Goal: Task Accomplishment & Management: Use online tool/utility

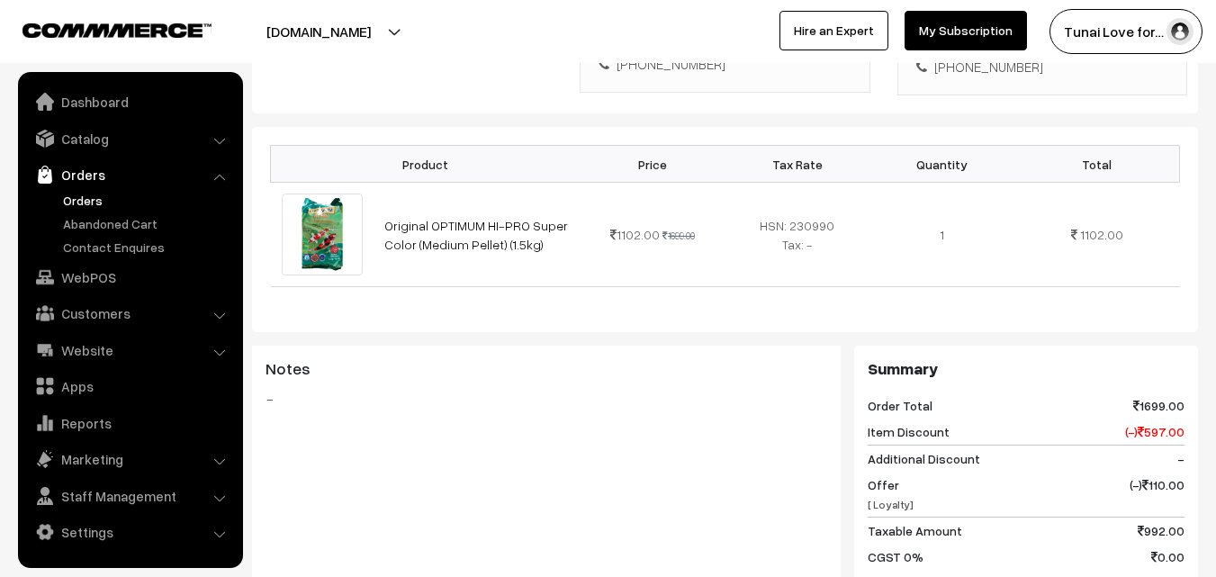
scroll to position [450, 0]
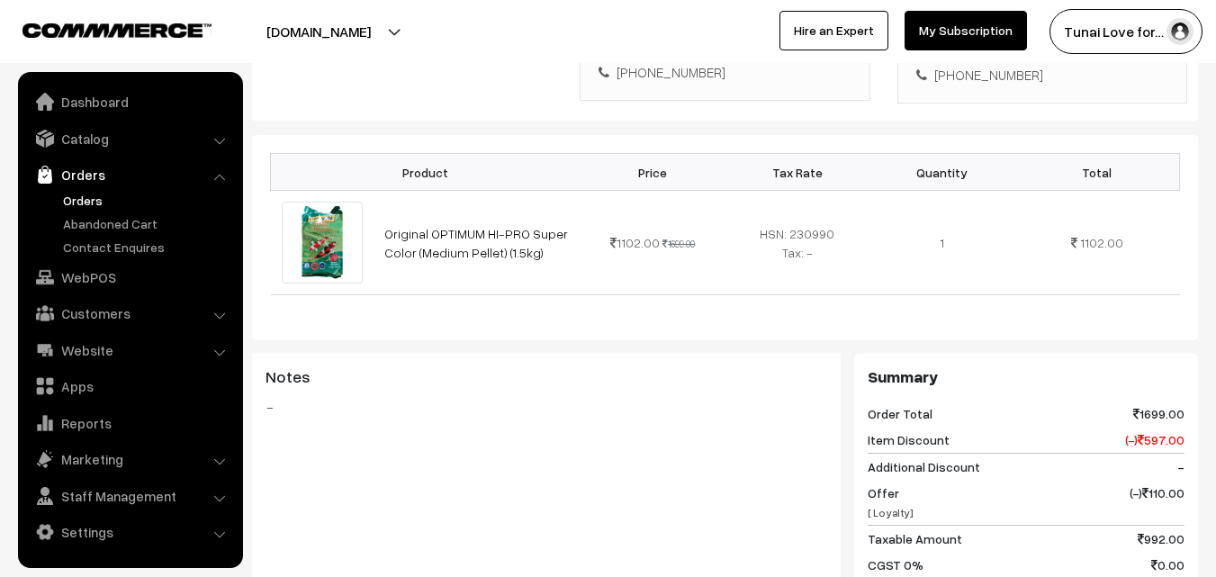
click at [84, 203] on link "Orders" at bounding box center [148, 200] width 178 height 19
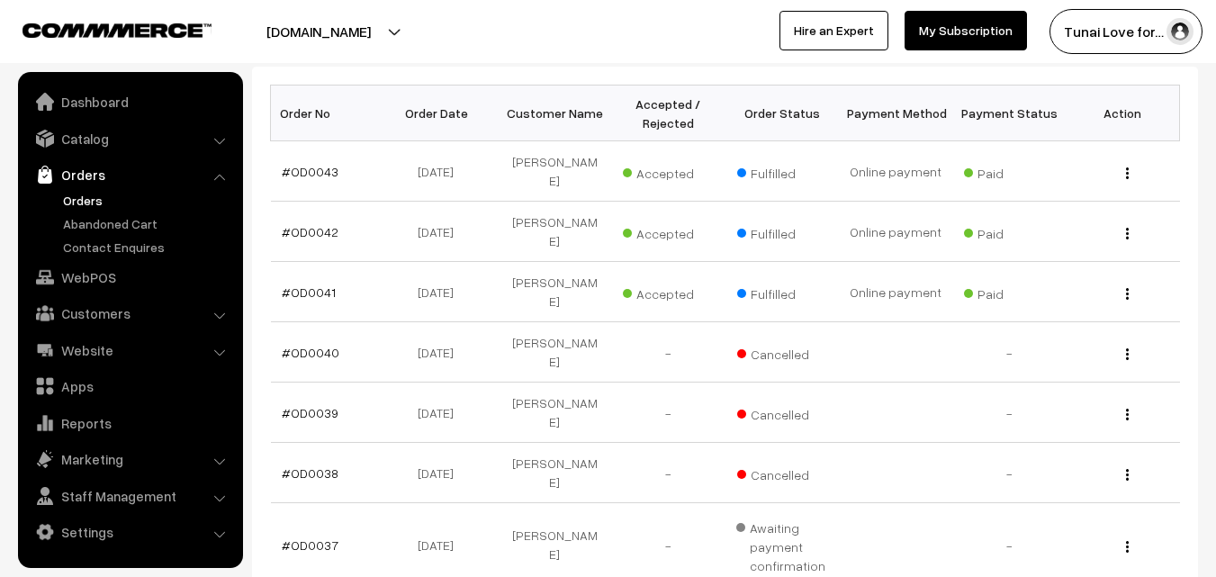
scroll to position [270, 0]
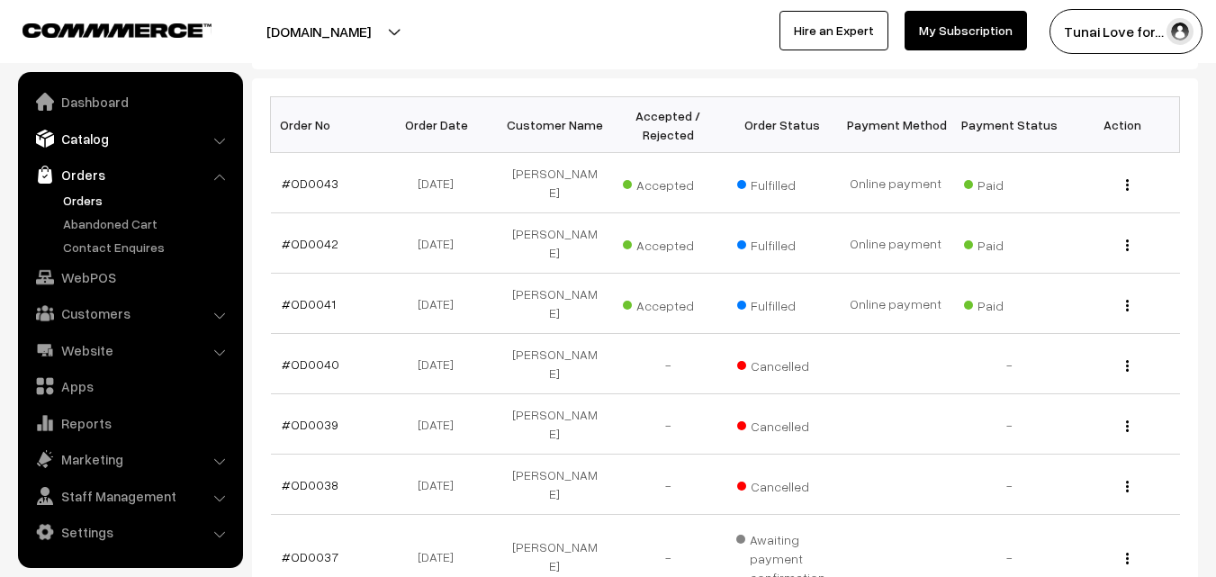
click at [112, 142] on link "Catalog" at bounding box center [130, 138] width 214 height 32
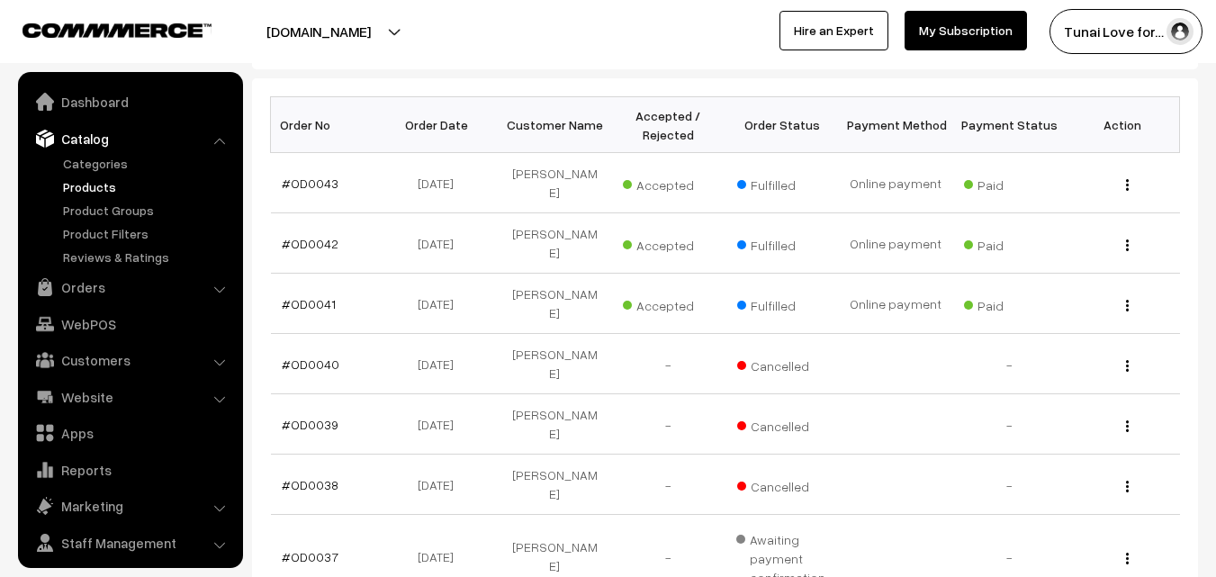
click at [100, 190] on link "Products" at bounding box center [148, 186] width 178 height 19
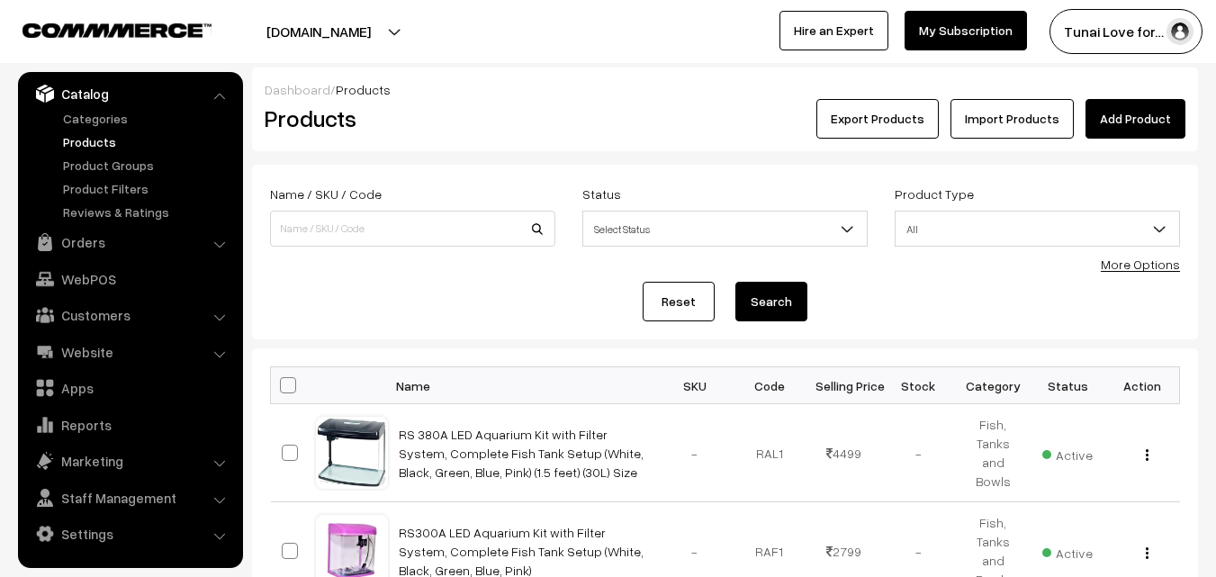
click at [1136, 126] on link "Add Product" at bounding box center [1136, 119] width 100 height 40
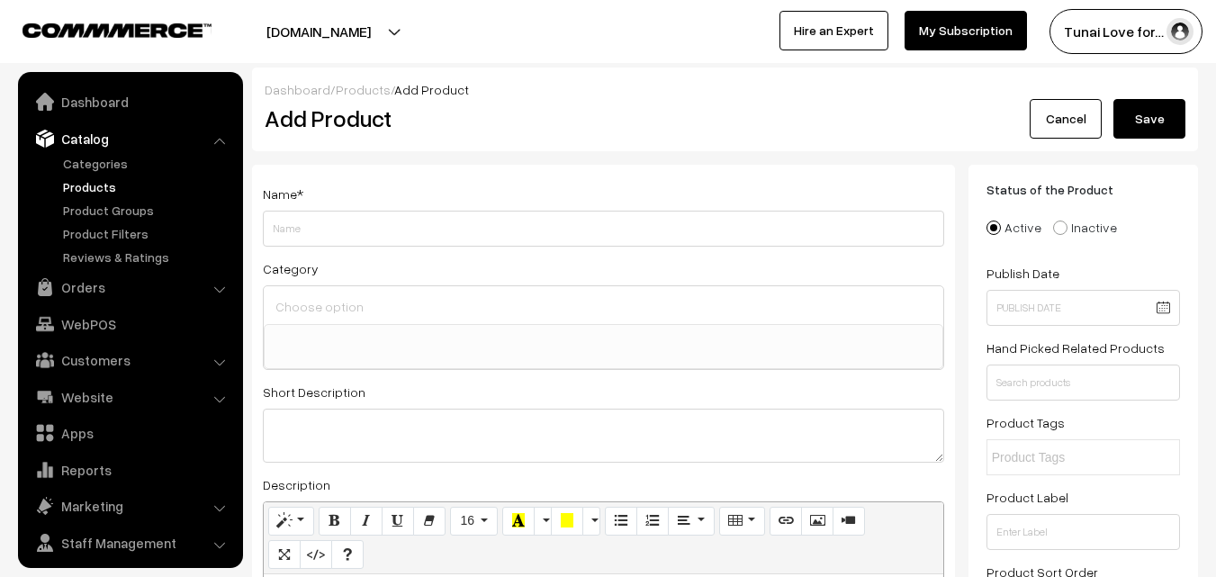
select select
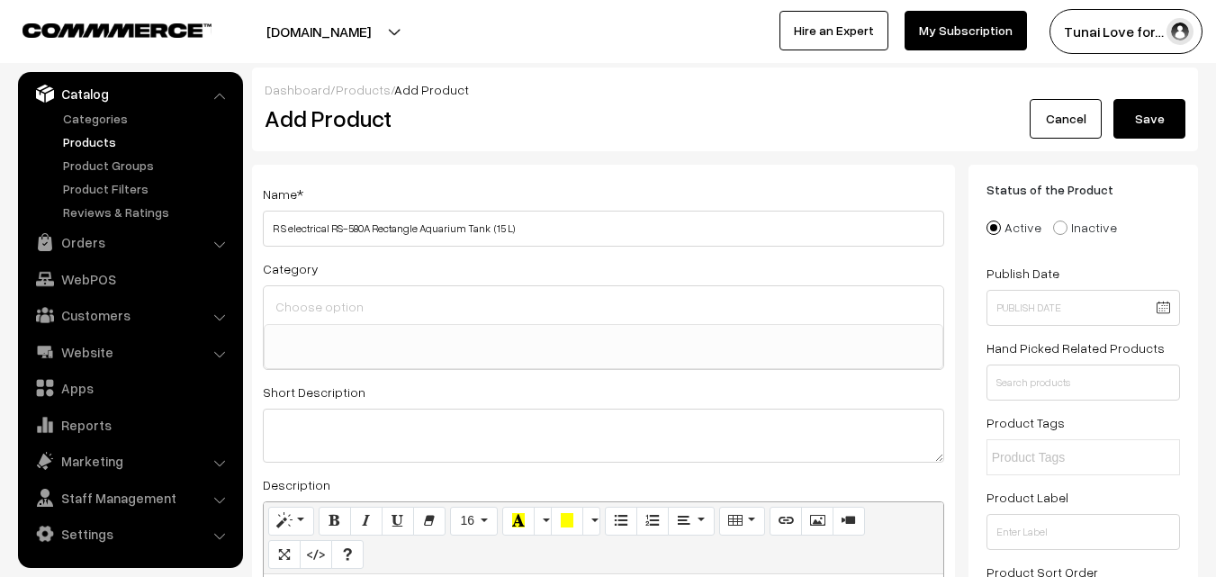
type input "R S electrical RS-580A Rectangle Aquarium Tank (15 L)"
click at [364, 293] on div at bounding box center [604, 305] width 680 height 38
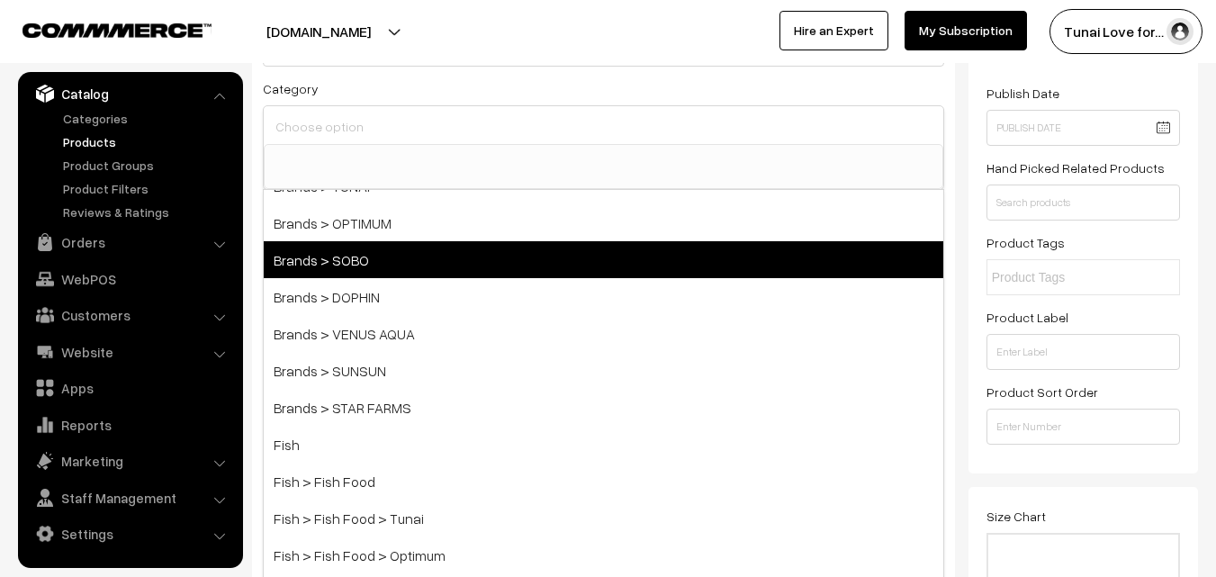
scroll to position [90, 0]
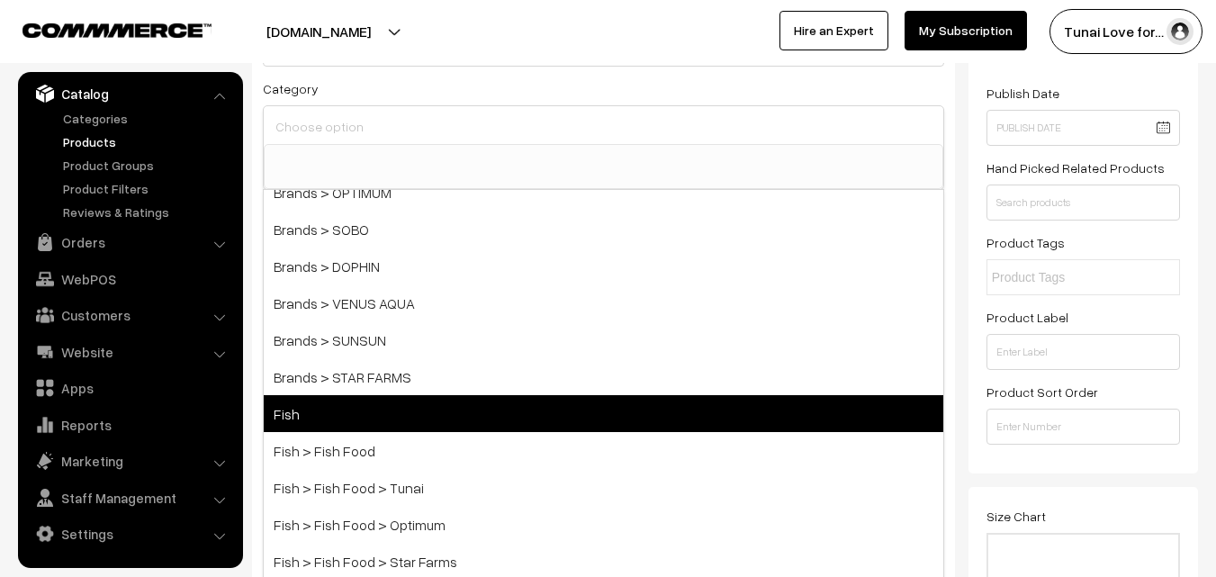
click at [303, 406] on span "Fish" at bounding box center [604, 413] width 680 height 37
select select "1"
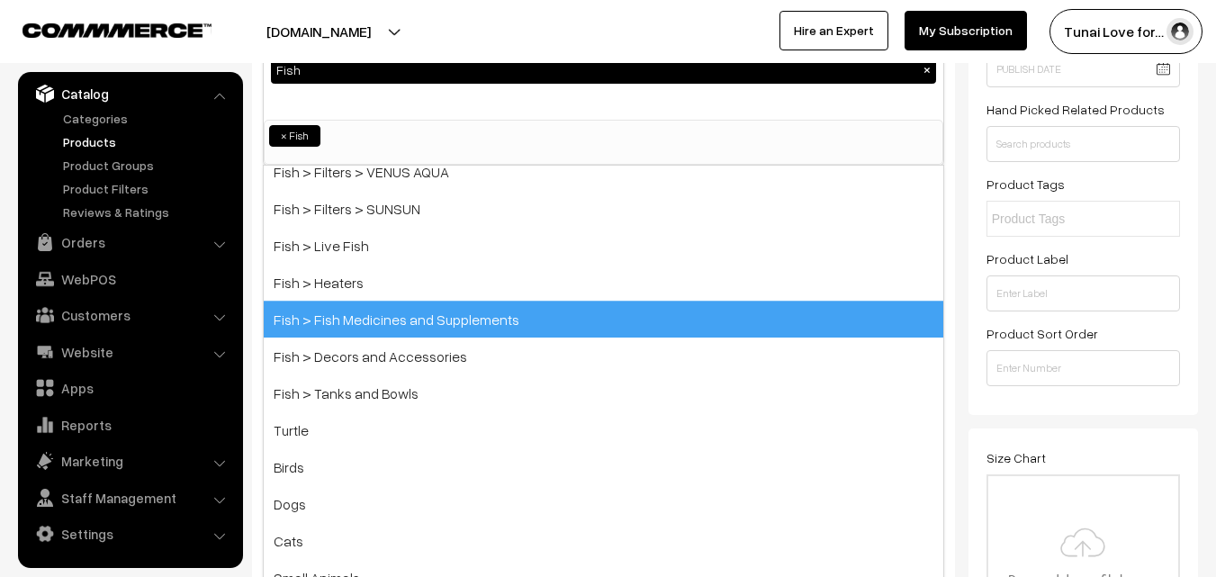
scroll to position [270, 0]
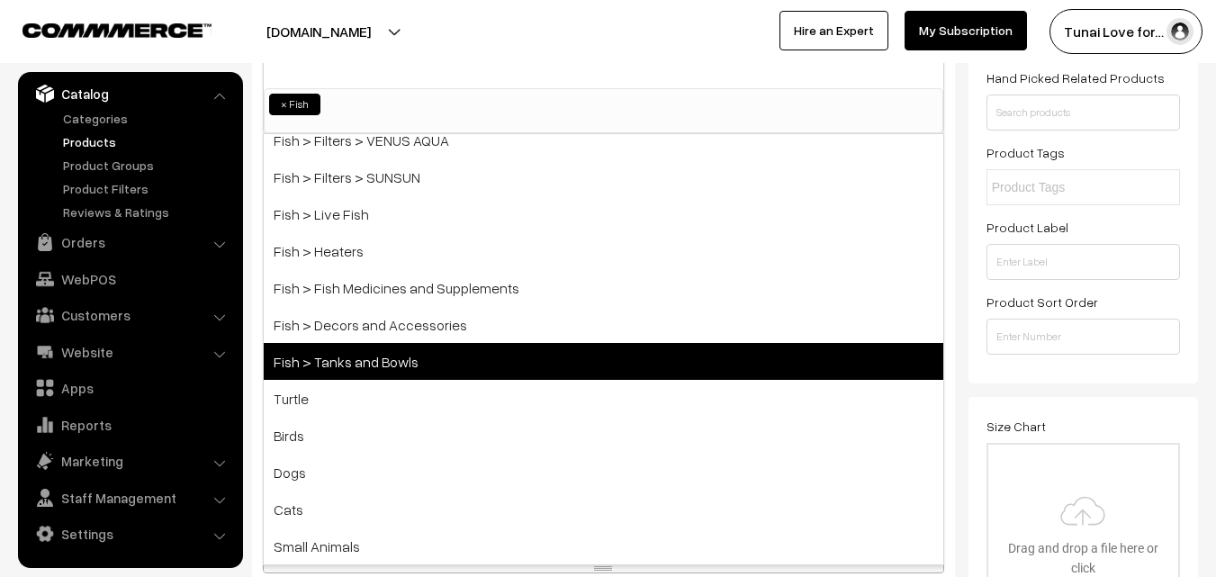
click at [362, 372] on span "Fish > Tanks and Bowls" at bounding box center [604, 361] width 680 height 37
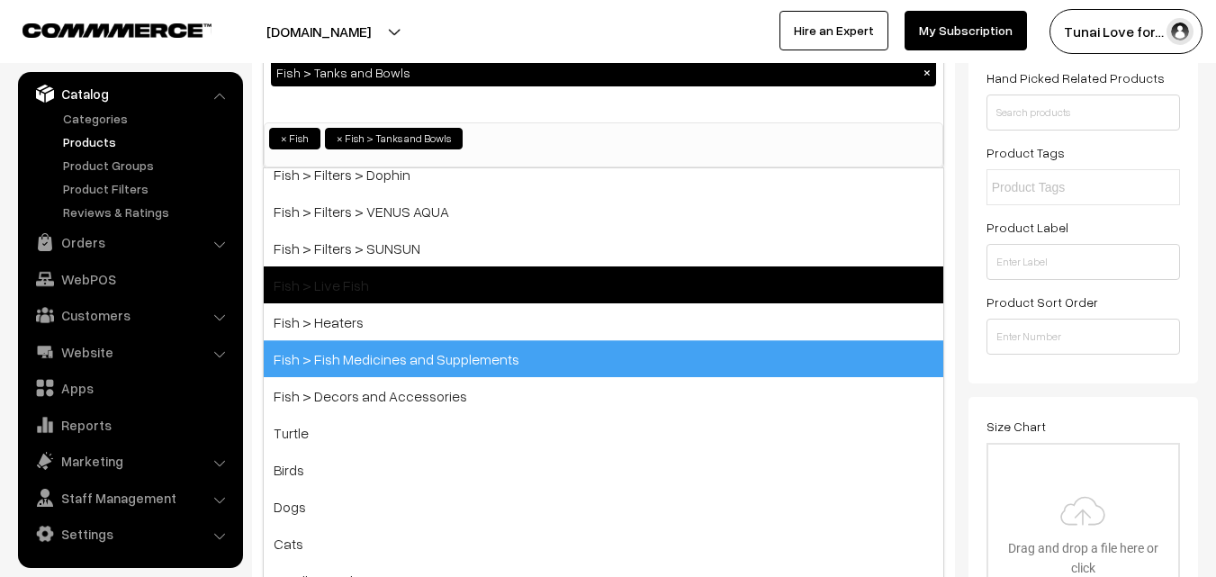
scroll to position [751, 0]
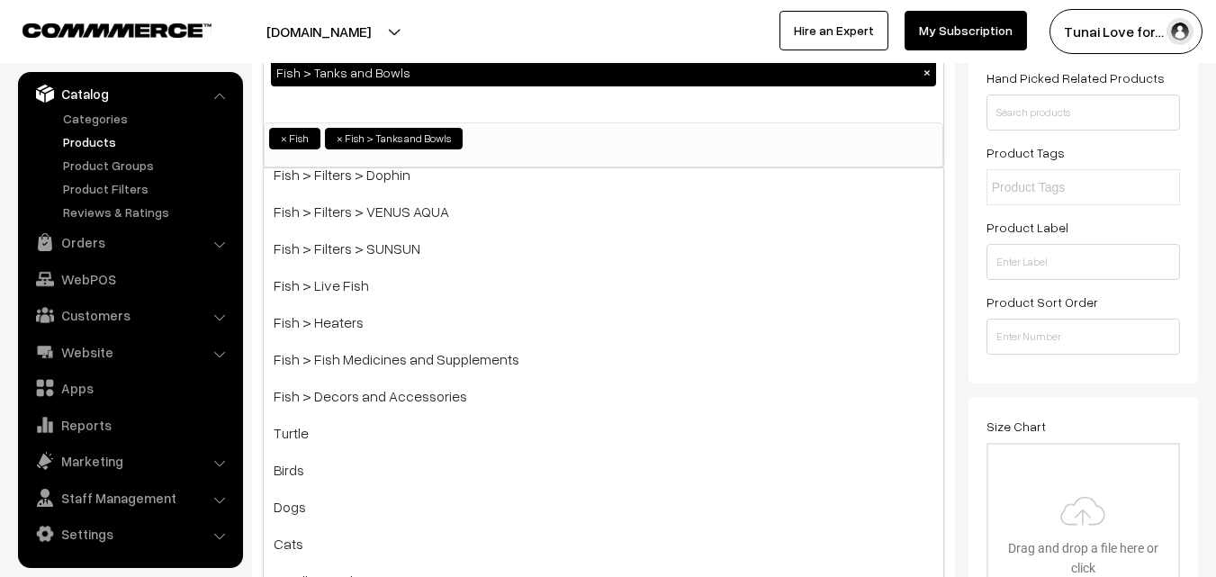
click at [971, 211] on div "Status of the Product Active Inactive Product Type -- Select -- -- Select -- Pu…" at bounding box center [1084, 139] width 230 height 489
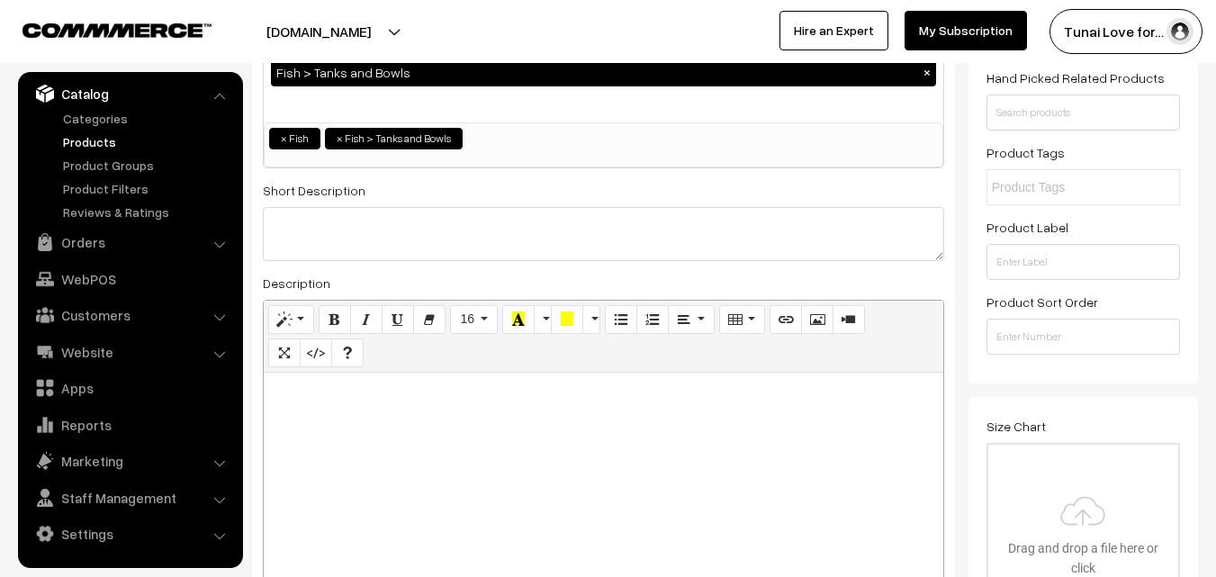
click at [697, 453] on div at bounding box center [604, 485] width 680 height 225
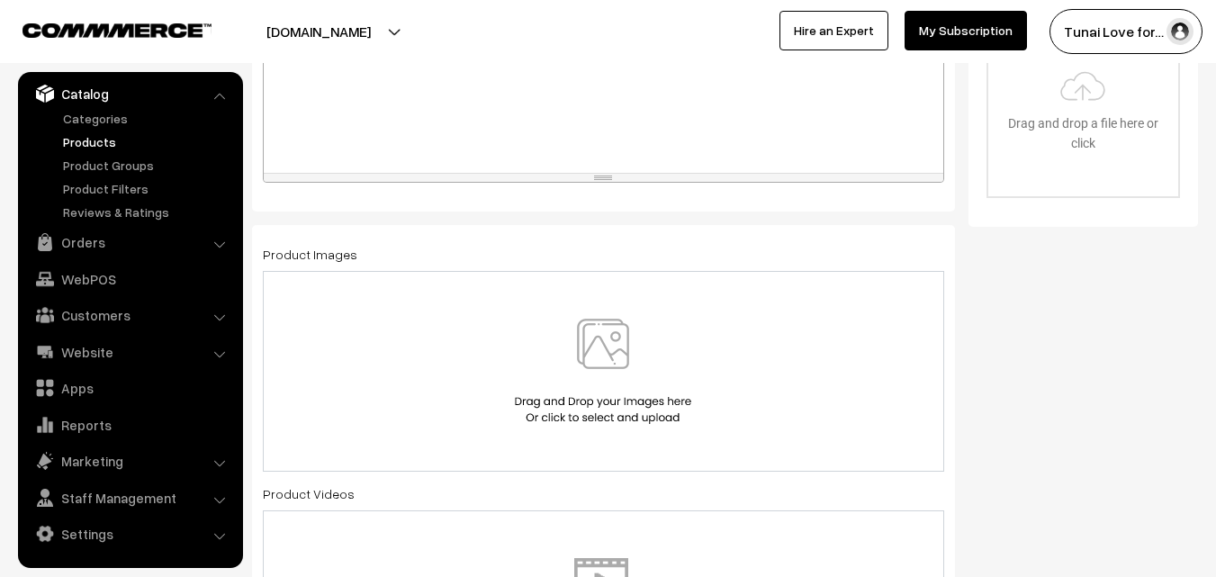
scroll to position [720, 0]
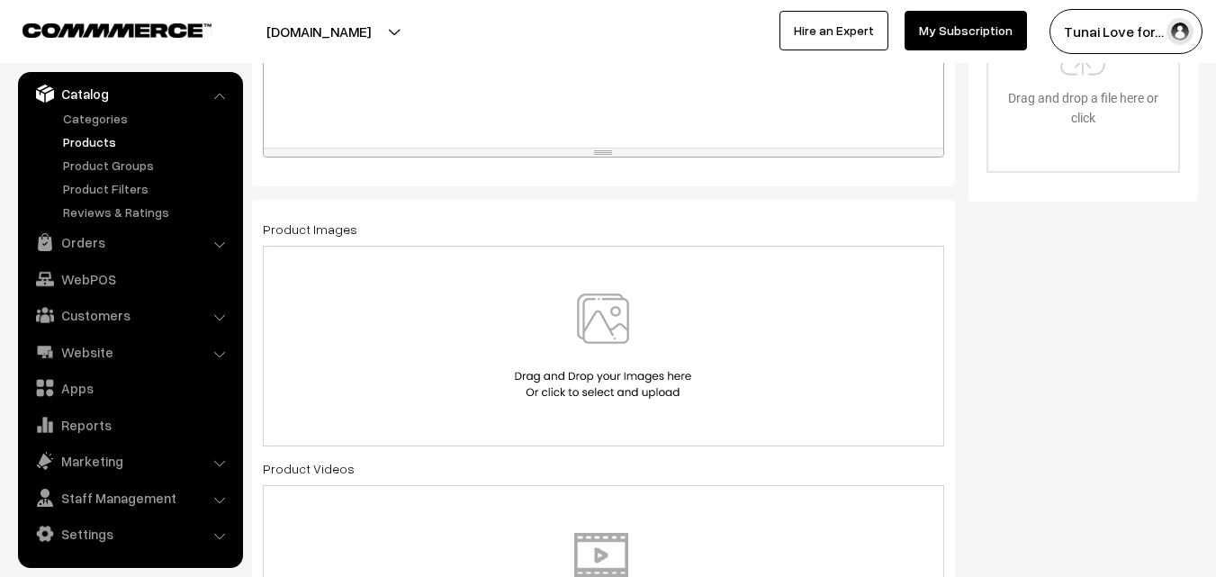
click at [628, 322] on img at bounding box center [603, 346] width 185 height 105
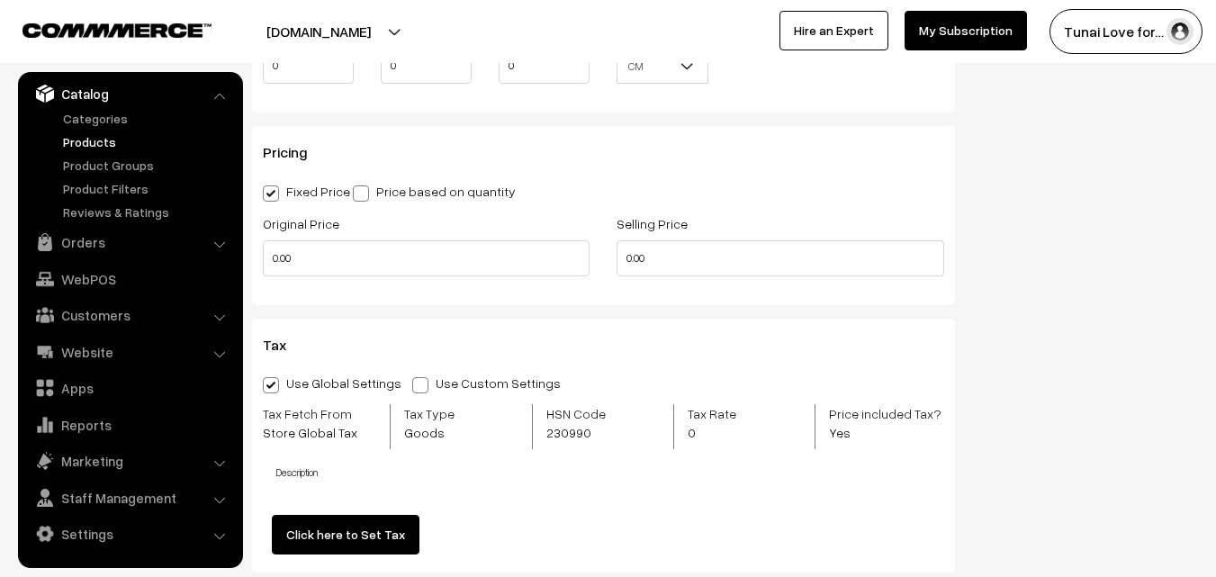
scroll to position [1621, 0]
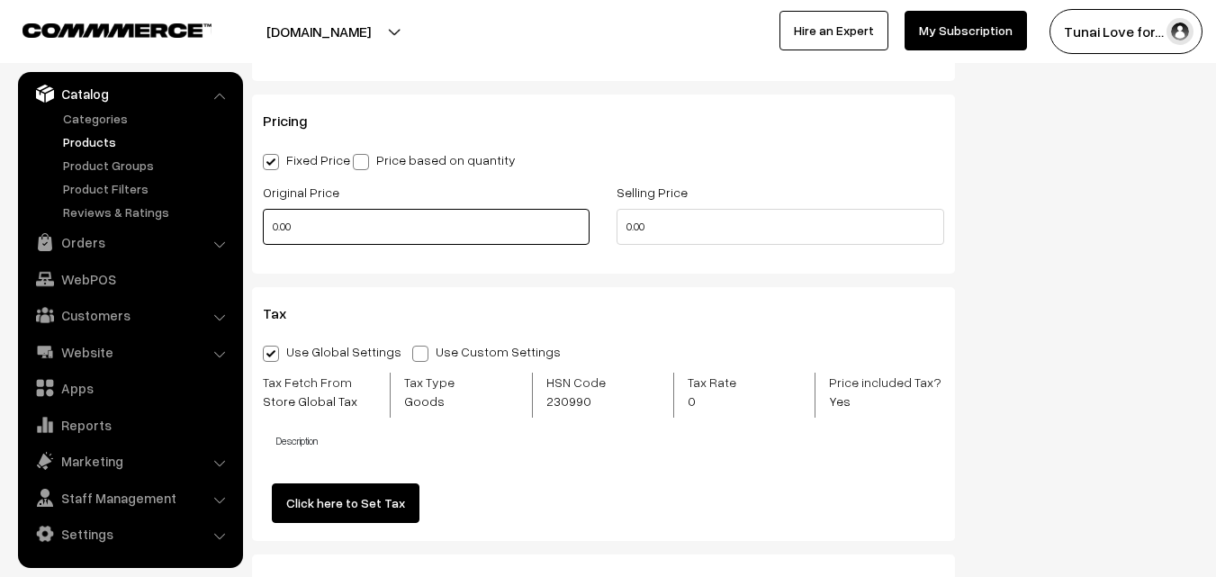
click at [329, 231] on input "0.00" at bounding box center [426, 227] width 327 height 36
type input "0"
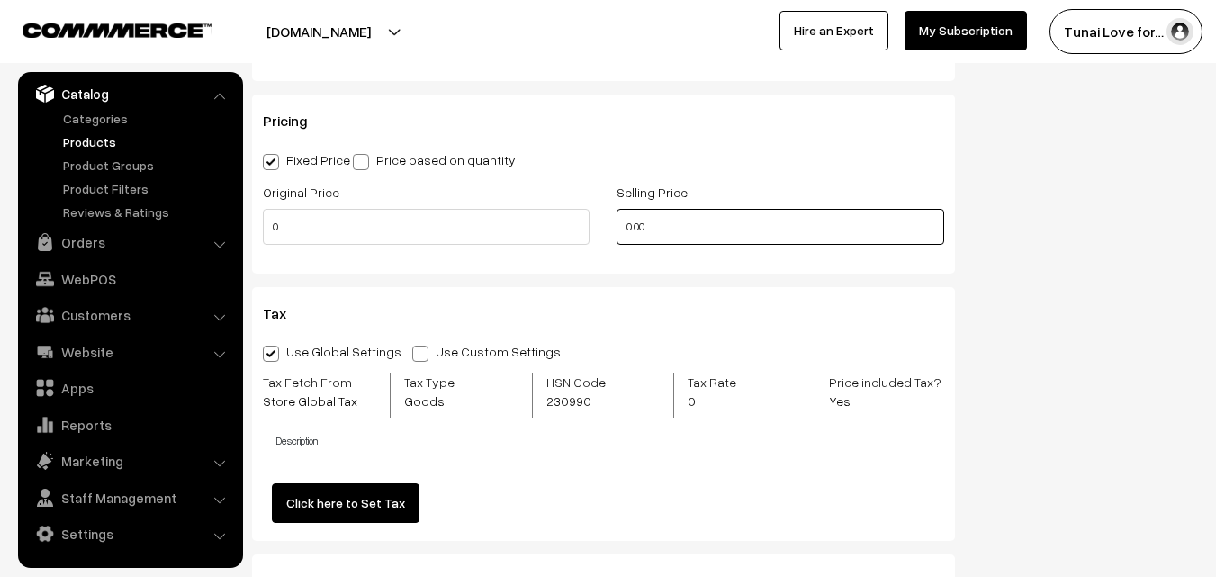
drag, startPoint x: 675, startPoint y: 228, endPoint x: 620, endPoint y: 225, distance: 55.0
click at [620, 225] on input "0.00" at bounding box center [780, 227] width 327 height 36
type input "0"
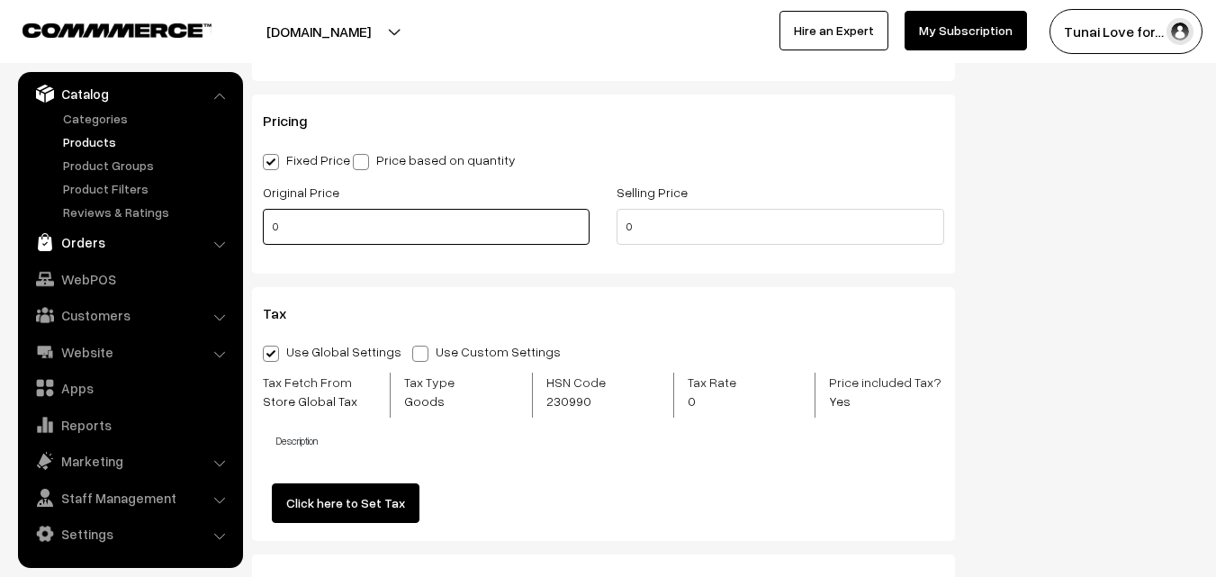
drag, startPoint x: 302, startPoint y: 232, endPoint x: 233, endPoint y: 231, distance: 68.5
click at [233, 231] on body "Thank you for showing interest. Our team will call you shortly. Close tunai.in …" at bounding box center [608, 81] width 1216 height 3405
type input "7600"
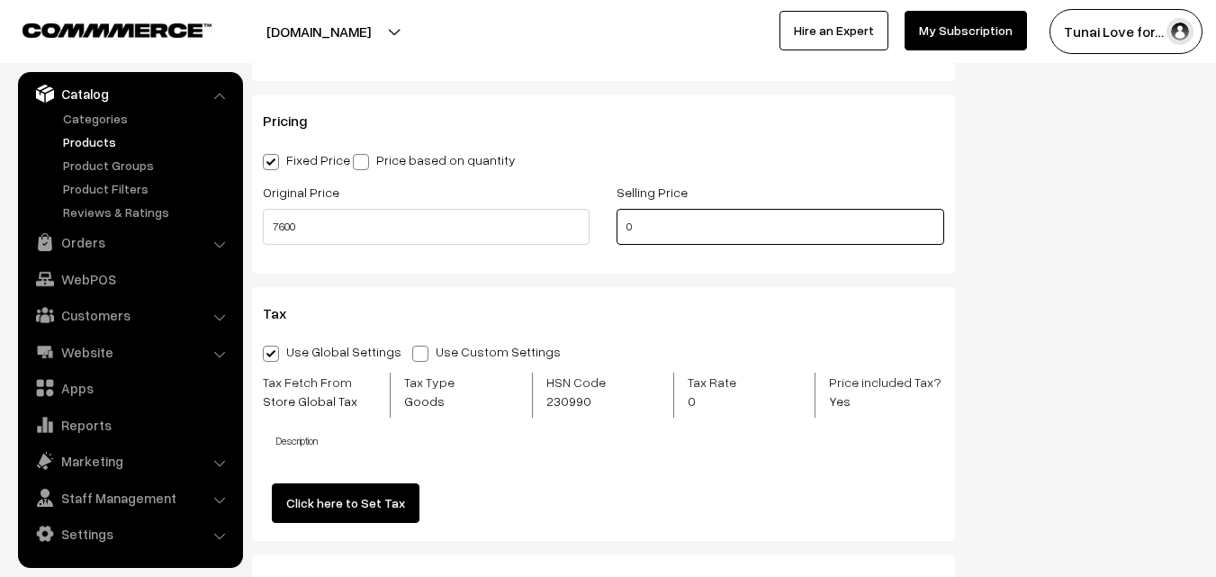
drag, startPoint x: 658, startPoint y: 231, endPoint x: 591, endPoint y: 227, distance: 67.6
click at [591, 227] on div "Original Price 7600 Selling Price 0" at bounding box center [603, 218] width 709 height 75
type input "5700"
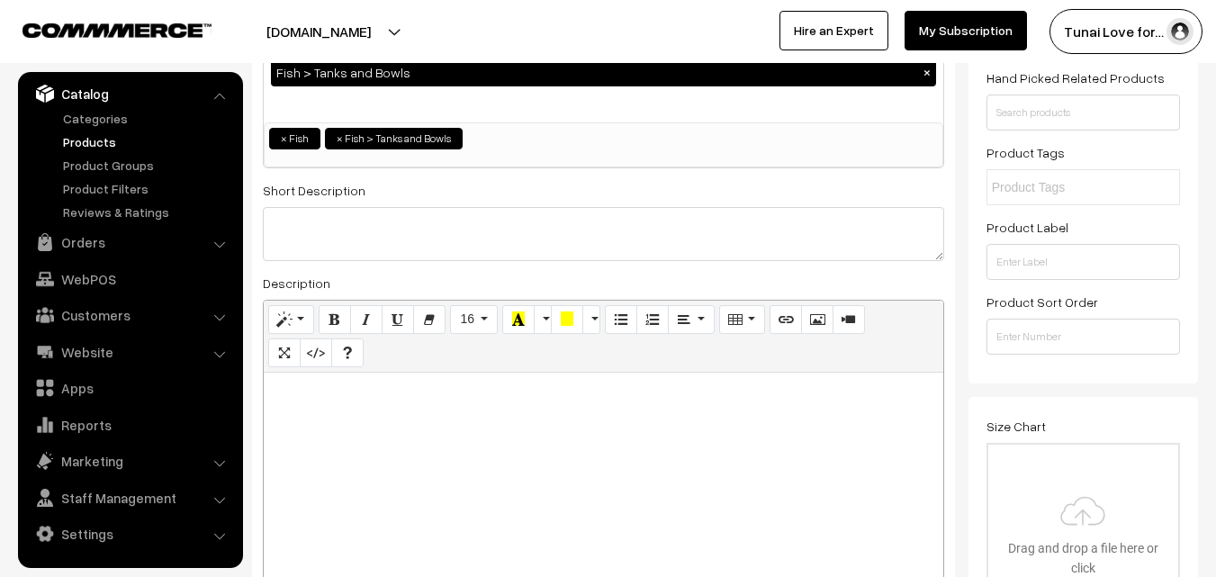
scroll to position [0, 0]
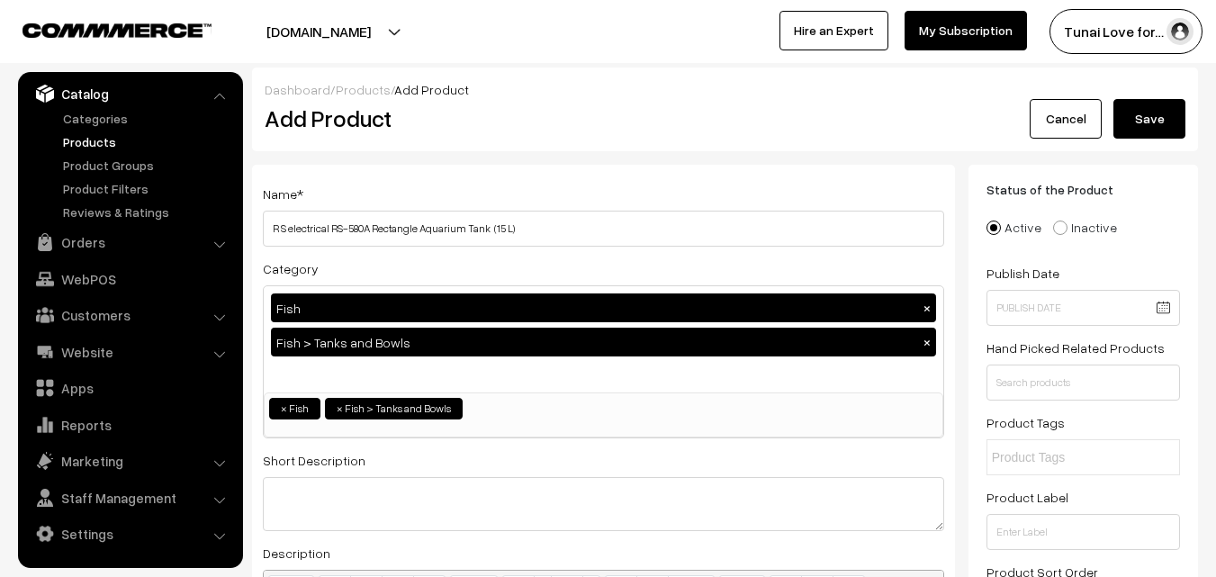
click at [1148, 109] on button "Save" at bounding box center [1150, 119] width 72 height 40
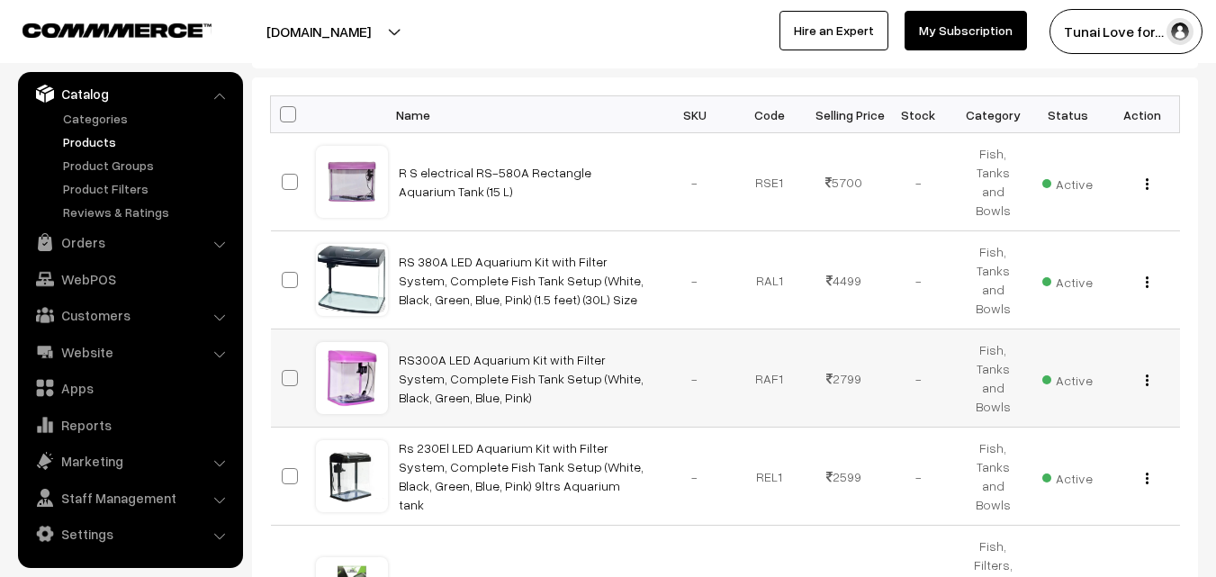
scroll to position [270, 0]
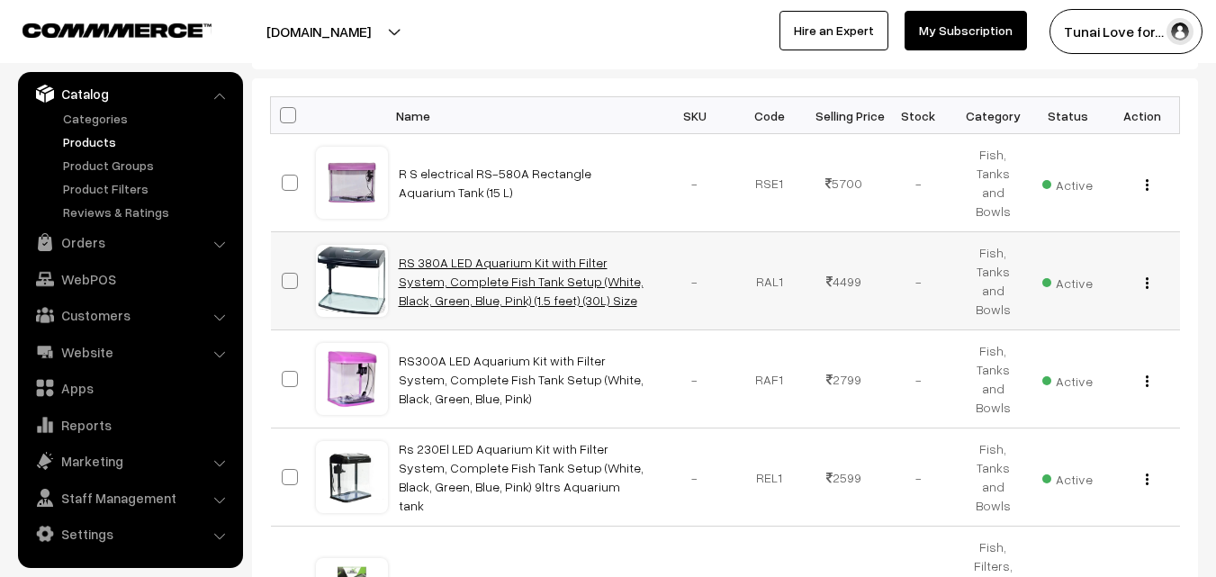
click at [538, 284] on link "RS 380A LED Aquarium Kit with Filter System, Complete Fish Tank Setup (White, B…" at bounding box center [521, 281] width 245 height 53
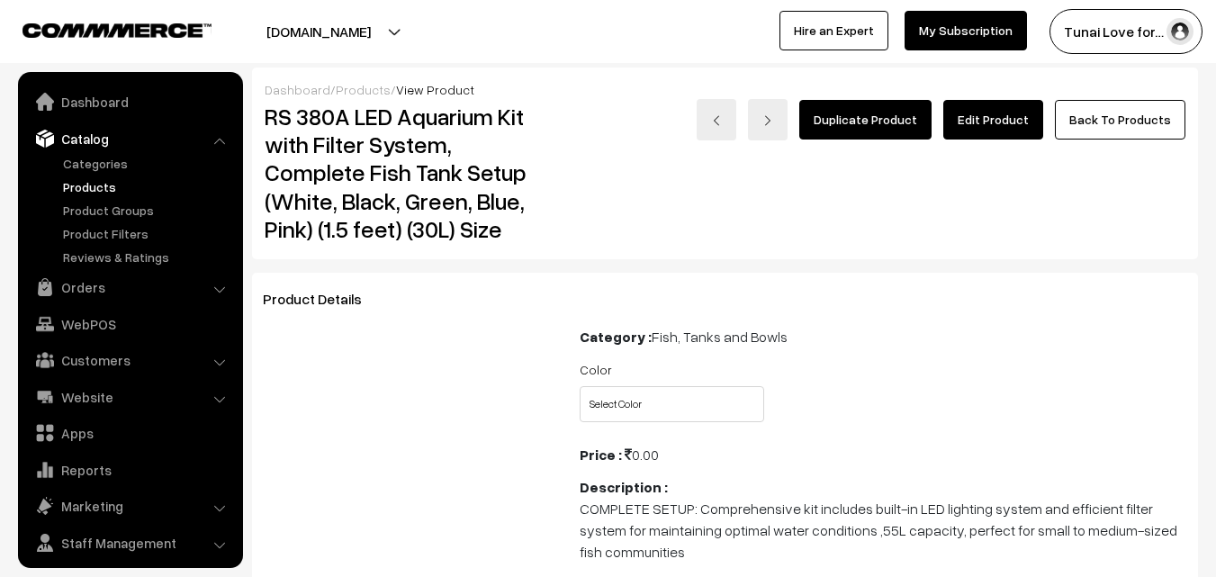
scroll to position [45, 0]
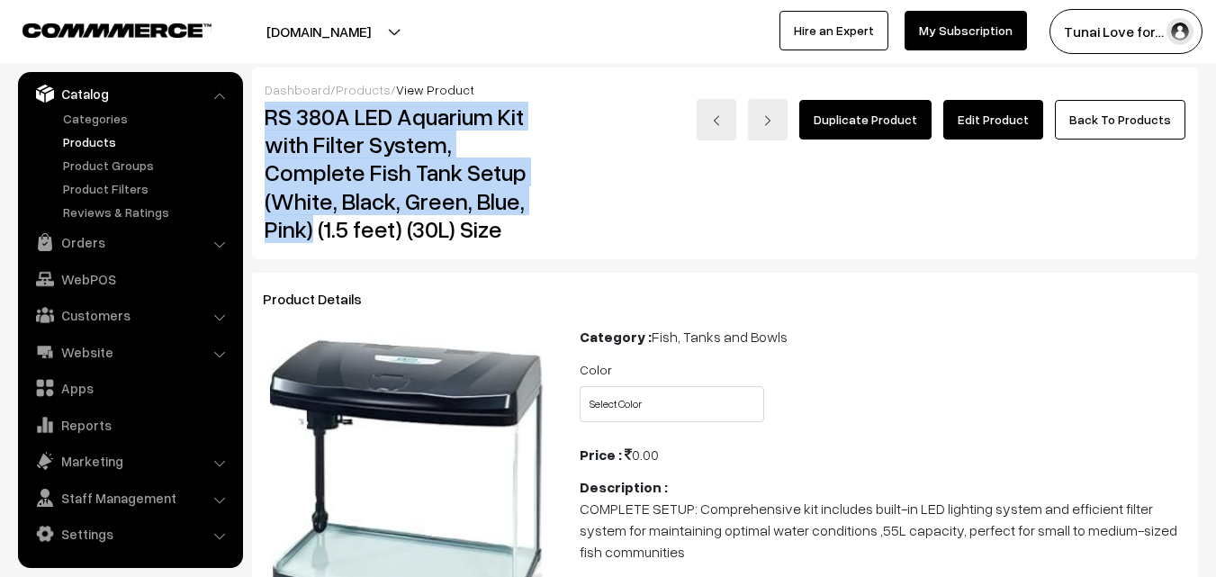
drag, startPoint x: 268, startPoint y: 117, endPoint x: 313, endPoint y: 228, distance: 119.6
click at [313, 228] on h2 "RS 380A LED Aquarium Kit with Filter System, Complete Fish Tank Setup (White, B…" at bounding box center [409, 173] width 289 height 140
copy h2 "RS 380A LED Aquarium Kit with Filter System, Complete Fish Tank Setup (White, B…"
click at [105, 144] on link "Products" at bounding box center [148, 141] width 178 height 19
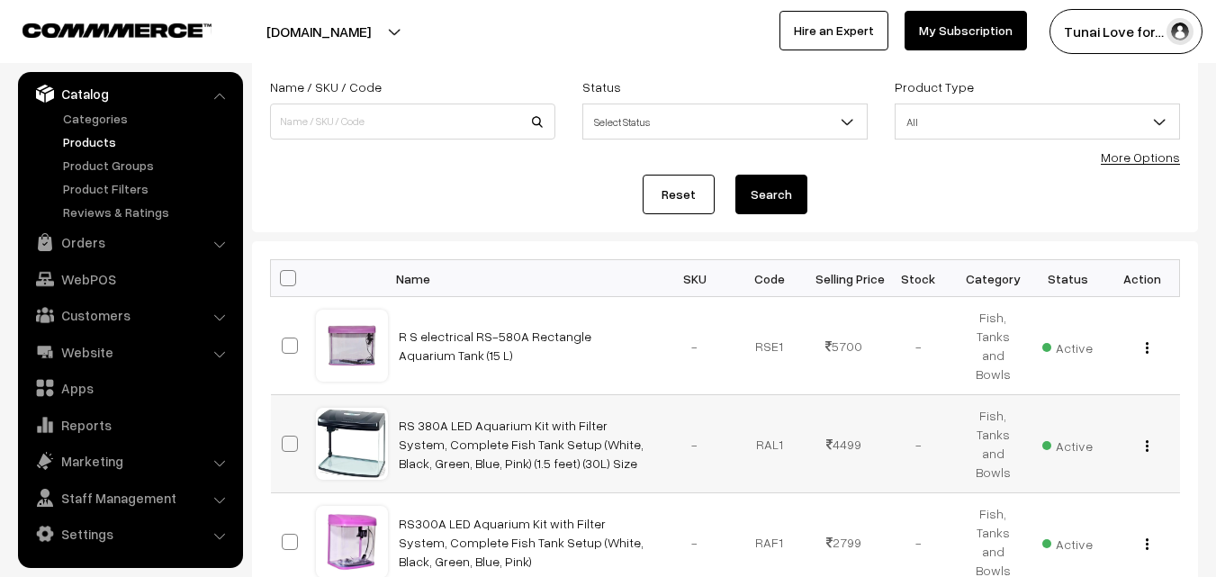
scroll to position [180, 0]
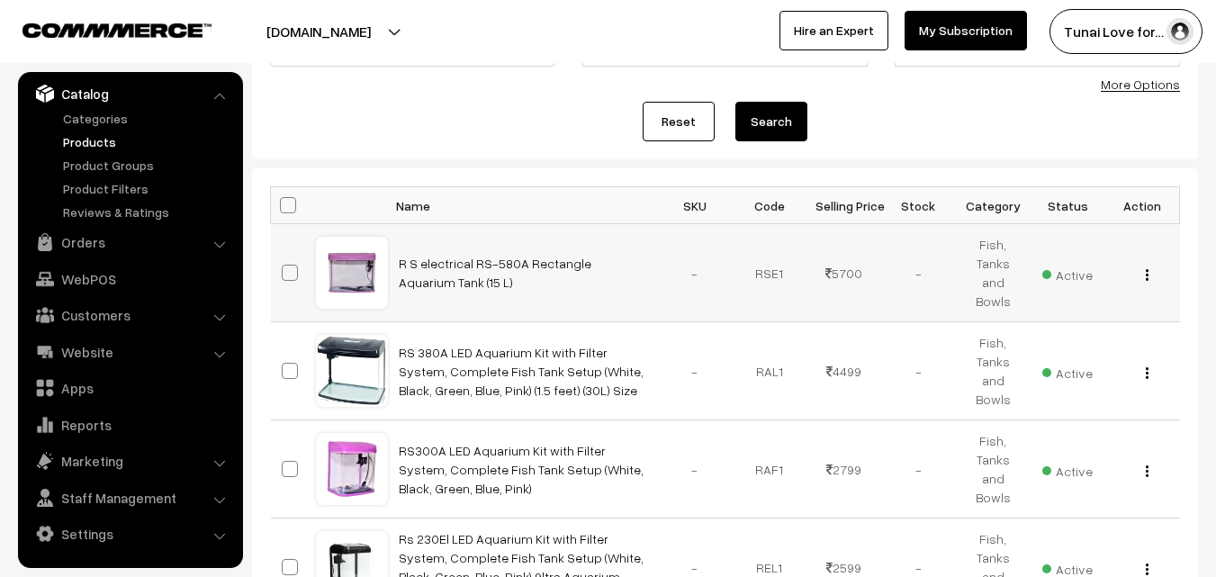
click at [1146, 276] on img "button" at bounding box center [1147, 275] width 3 height 12
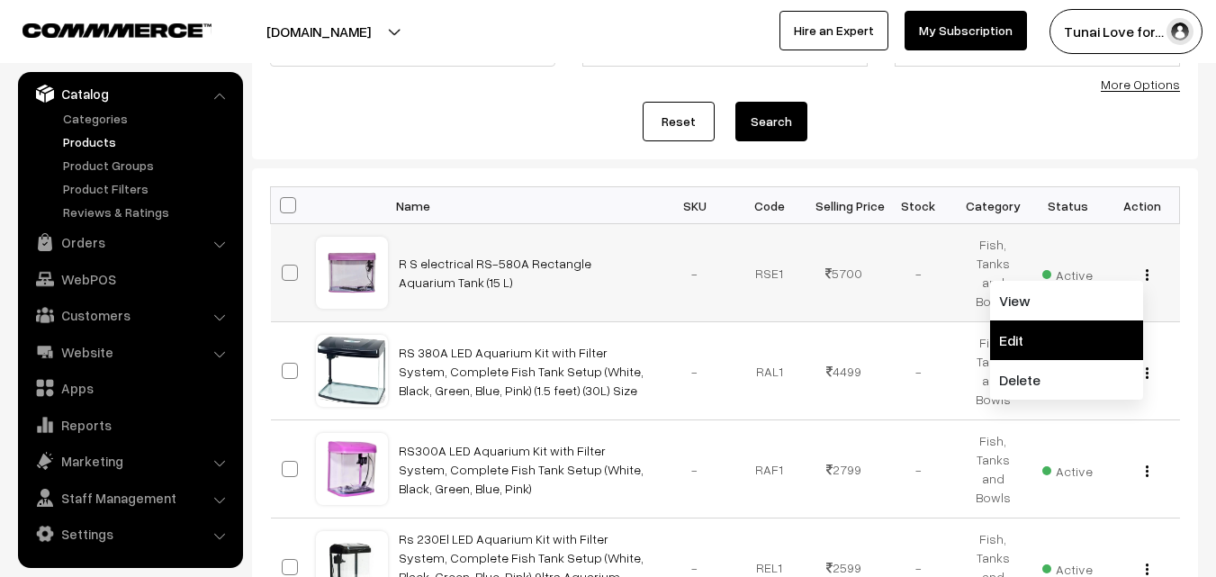
click at [1018, 333] on link "Edit" at bounding box center [1066, 341] width 153 height 40
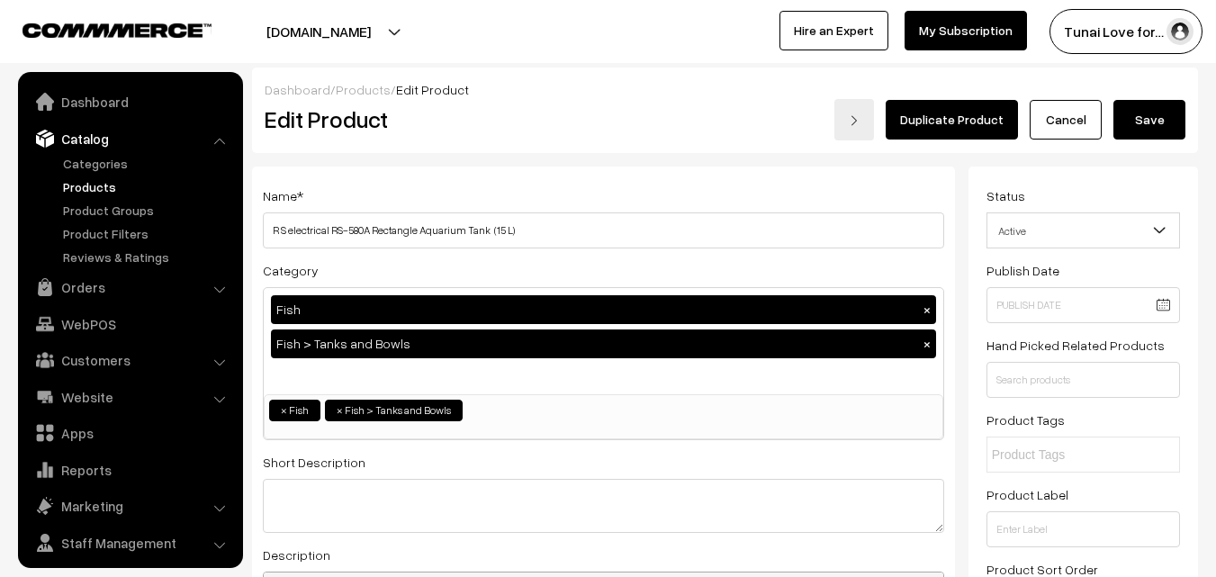
scroll to position [45, 0]
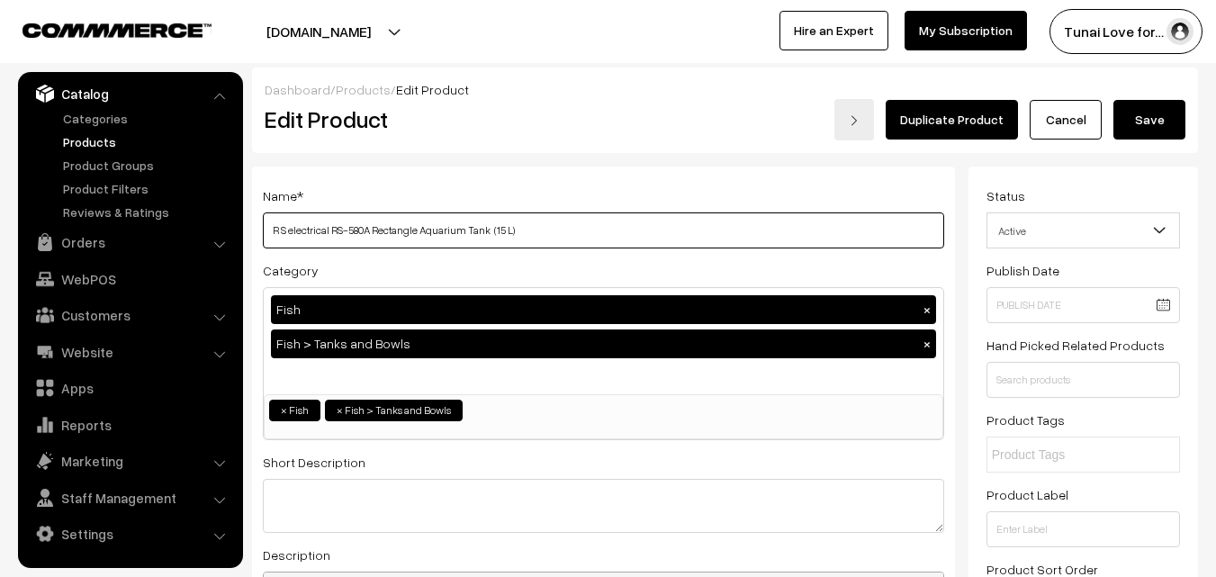
drag, startPoint x: 488, startPoint y: 233, endPoint x: 264, endPoint y: 234, distance: 224.2
click at [264, 234] on input "R S electrical RS-580A Rectangle Aquarium Tank (15 L)" at bounding box center [604, 230] width 682 height 36
paste input "S 380A LED Aquarium Kit with Filter System, Complete Fish Tank Setup (White, Bl…"
drag, startPoint x: 310, startPoint y: 228, endPoint x: 287, endPoint y: 223, distance: 23.0
click at [287, 223] on input "RS 380A LED Aquarium Kit with Filter System, Complete Fish Tank Setup (White, B…" at bounding box center [604, 230] width 682 height 36
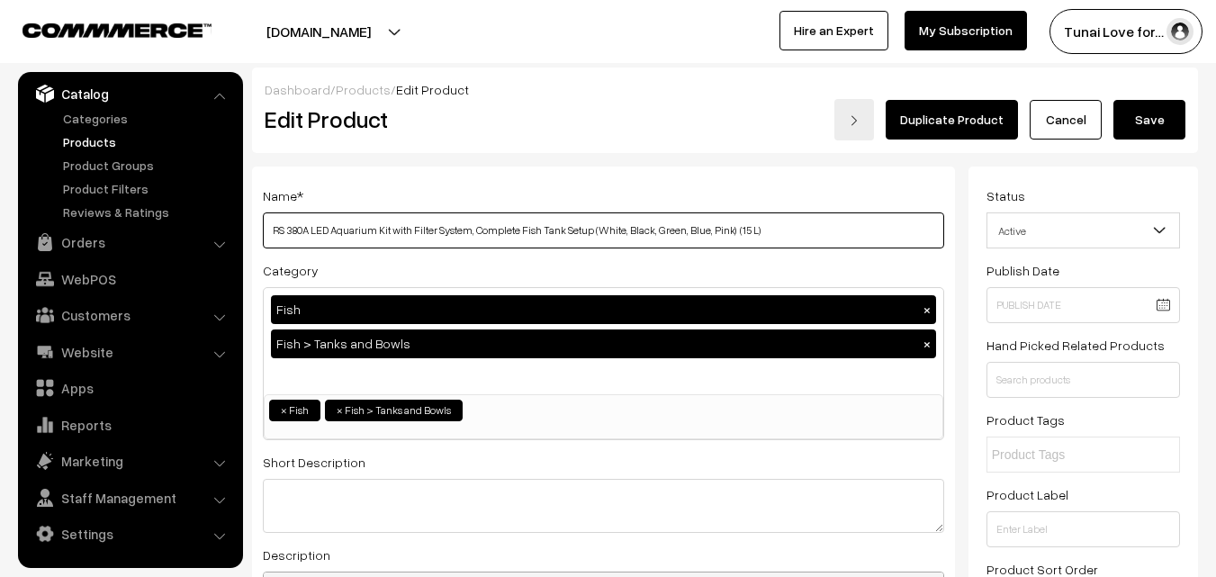
paste input "RS4"
drag, startPoint x: 286, startPoint y: 225, endPoint x: 267, endPoint y: 225, distance: 18.9
click at [267, 225] on input "RS RS480A LED Aquarium Kit with Filter System, Complete Fish Tank Setup (White,…" at bounding box center [604, 230] width 682 height 36
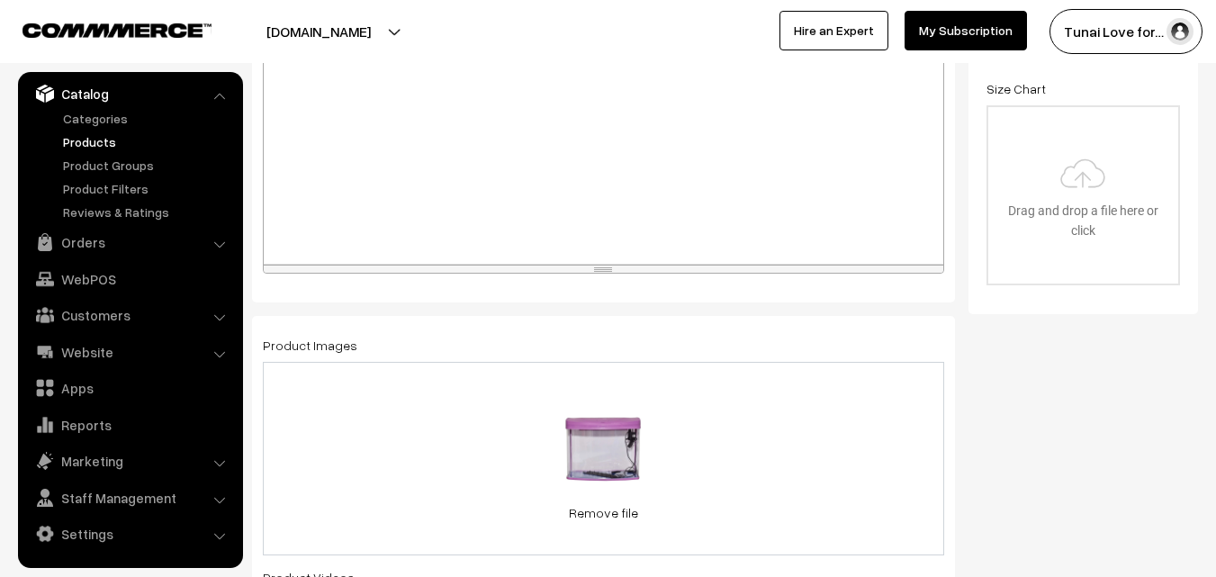
scroll to position [630, 0]
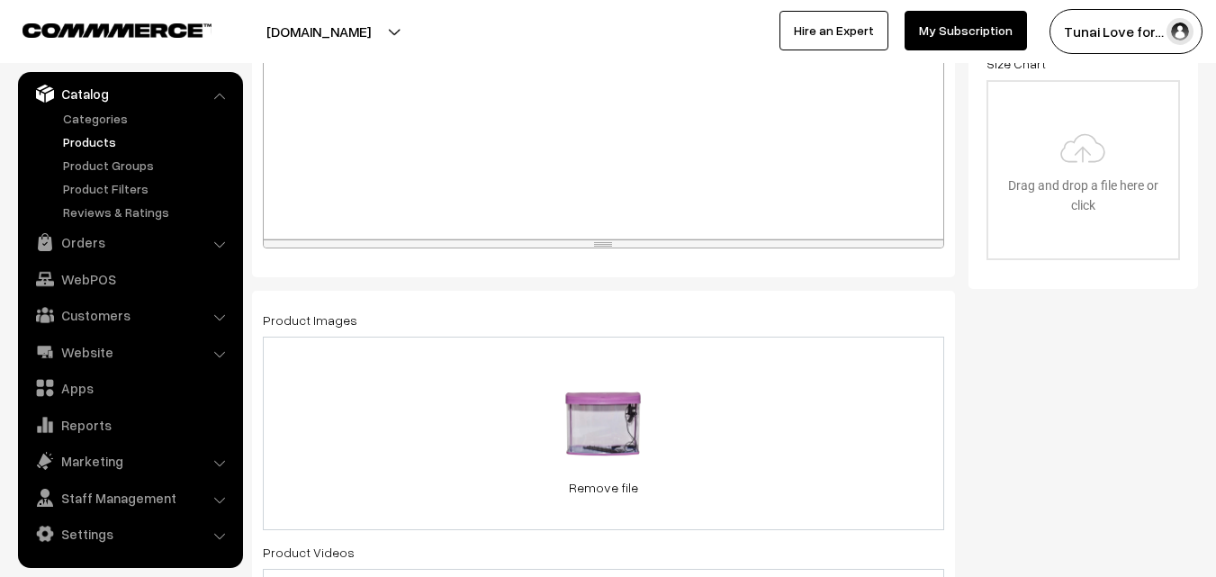
type input "RS480A LED Aquarium Kit with Filter System, Complete Fish Tank Setup (White, Bl…"
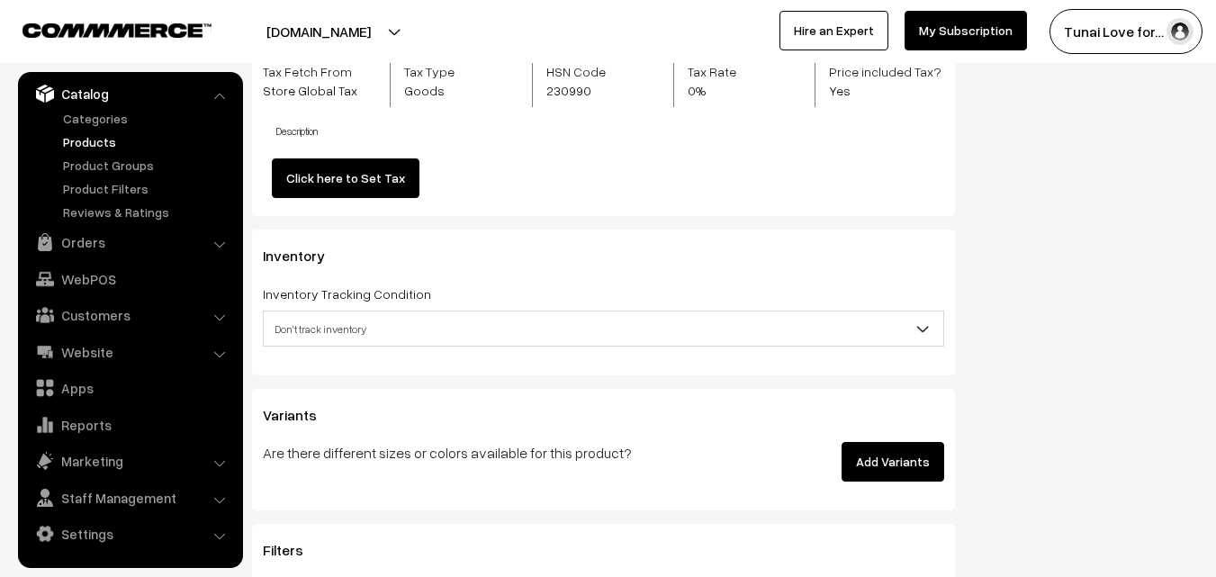
scroll to position [2071, 0]
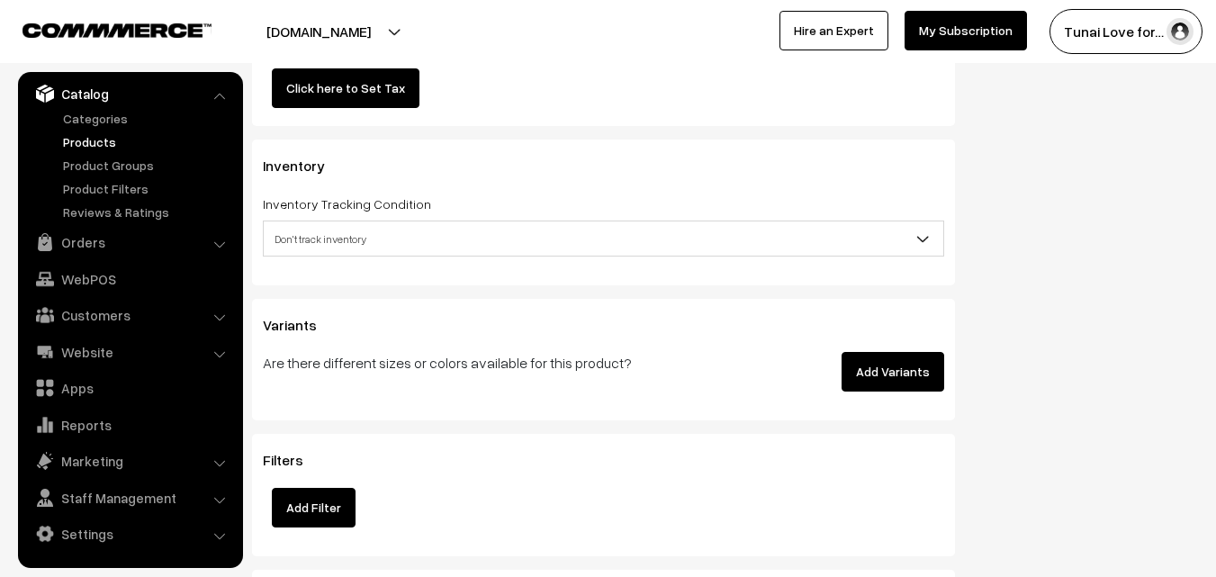
click at [916, 368] on button "Add Variants" at bounding box center [893, 372] width 103 height 40
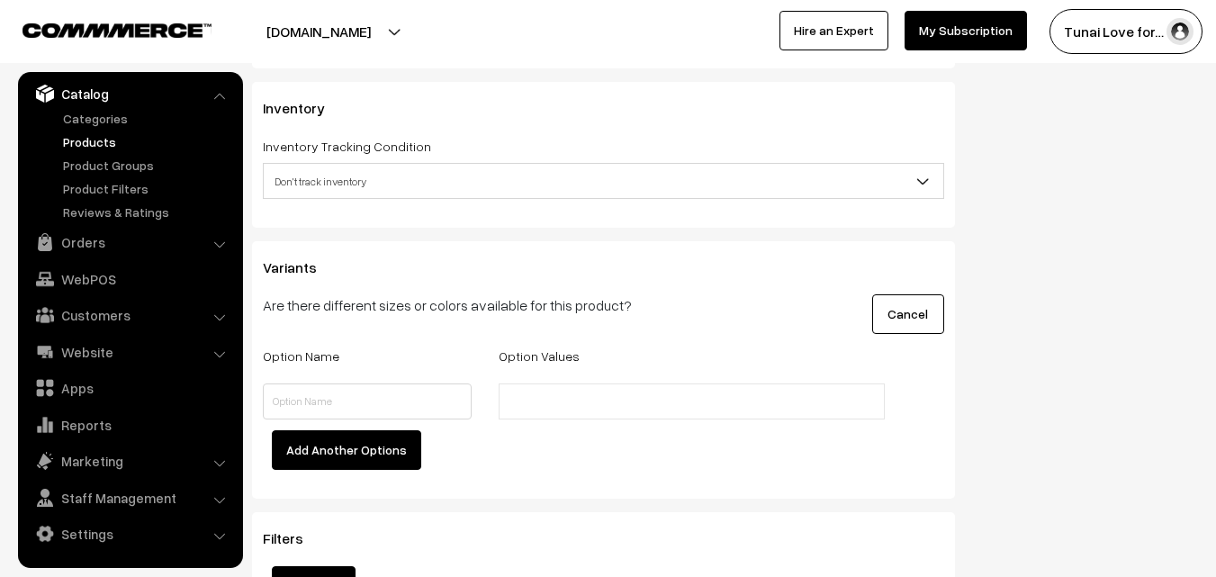
scroll to position [2161, 0]
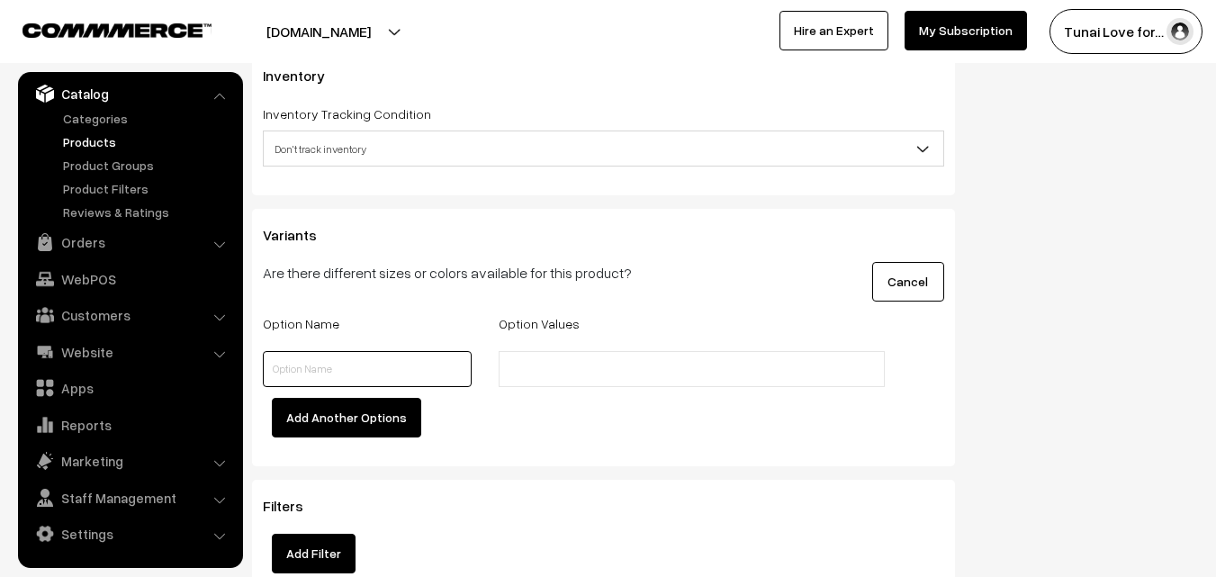
click at [372, 364] on input "text" at bounding box center [367, 369] width 209 height 36
type input "Color"
click at [568, 370] on input "text" at bounding box center [583, 369] width 158 height 19
paste input "BLACK"
type input "BLACK"
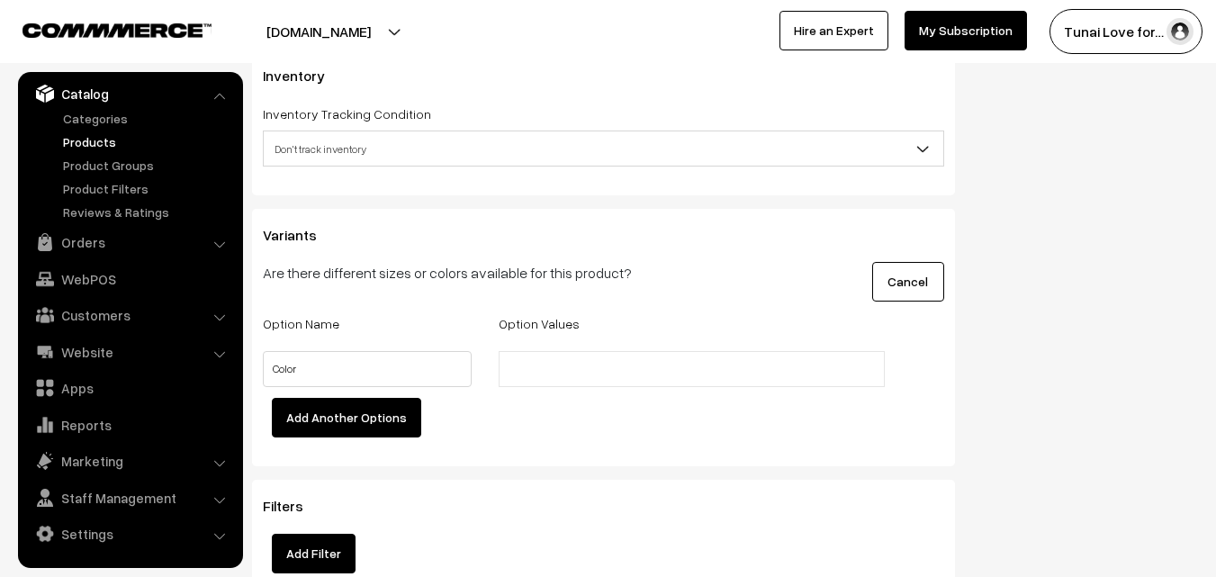
click at [561, 408] on div "Add Another Options" at bounding box center [603, 423] width 709 height 50
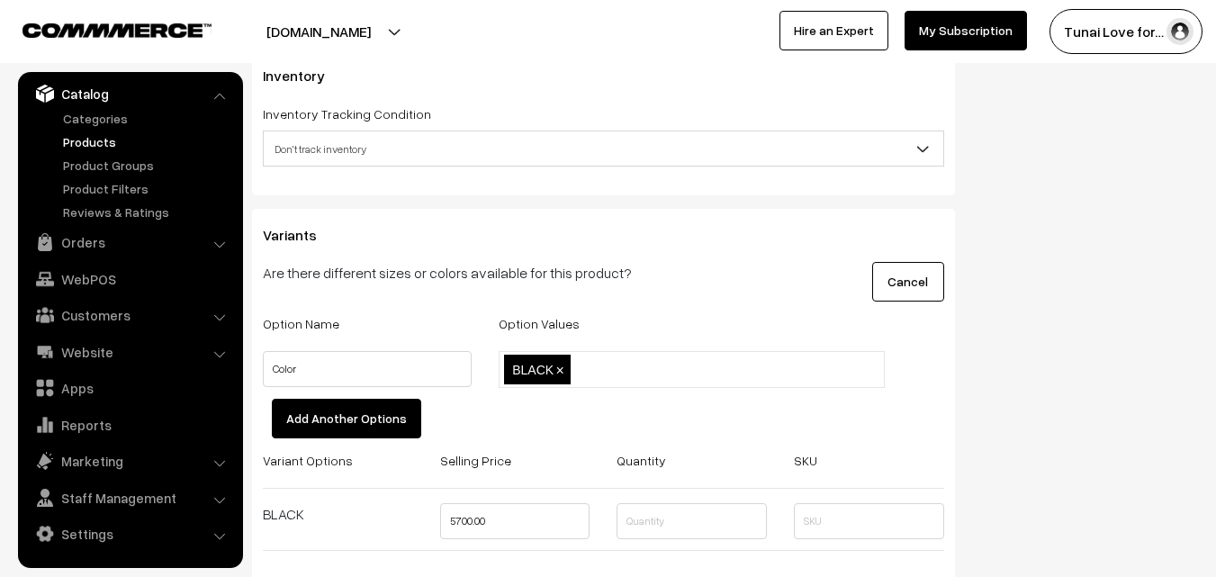
click at [610, 363] on input "text" at bounding box center [654, 369] width 158 height 19
paste input "BLUE"
type input "BLUE"
click at [591, 406] on div "Add Another Options" at bounding box center [603, 424] width 709 height 50
click at [659, 359] on li at bounding box center [718, 369] width 161 height 29
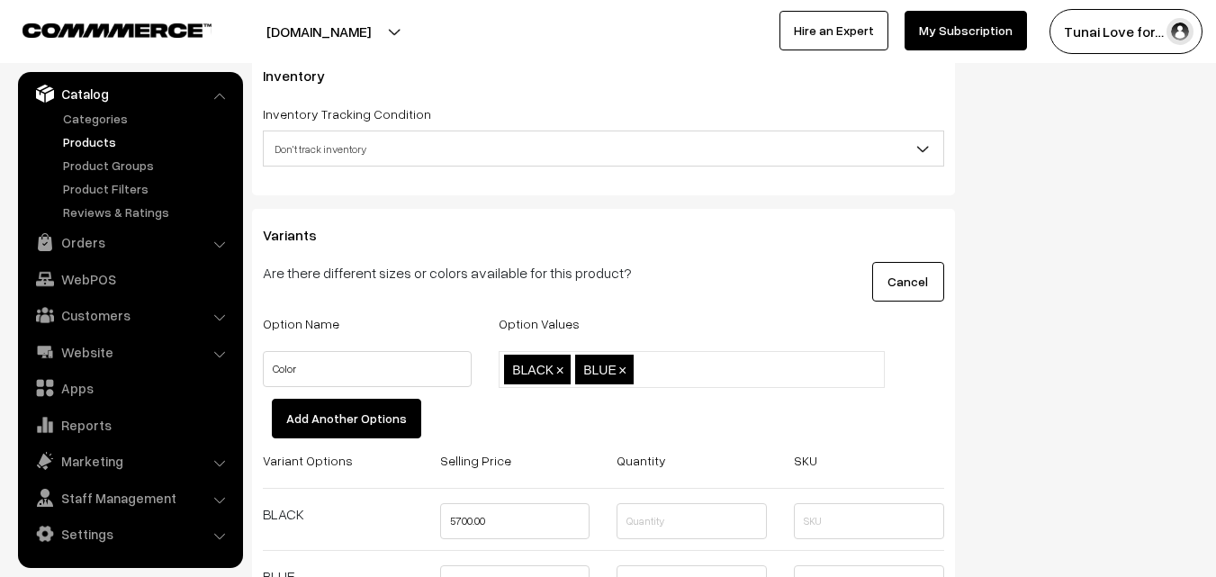
paste input "GREEN"
type input "GREEN"
click at [677, 403] on div "Add Another Options" at bounding box center [603, 424] width 709 height 50
click at [733, 372] on input "text" at bounding box center [792, 369] width 158 height 19
paste input "PINK"
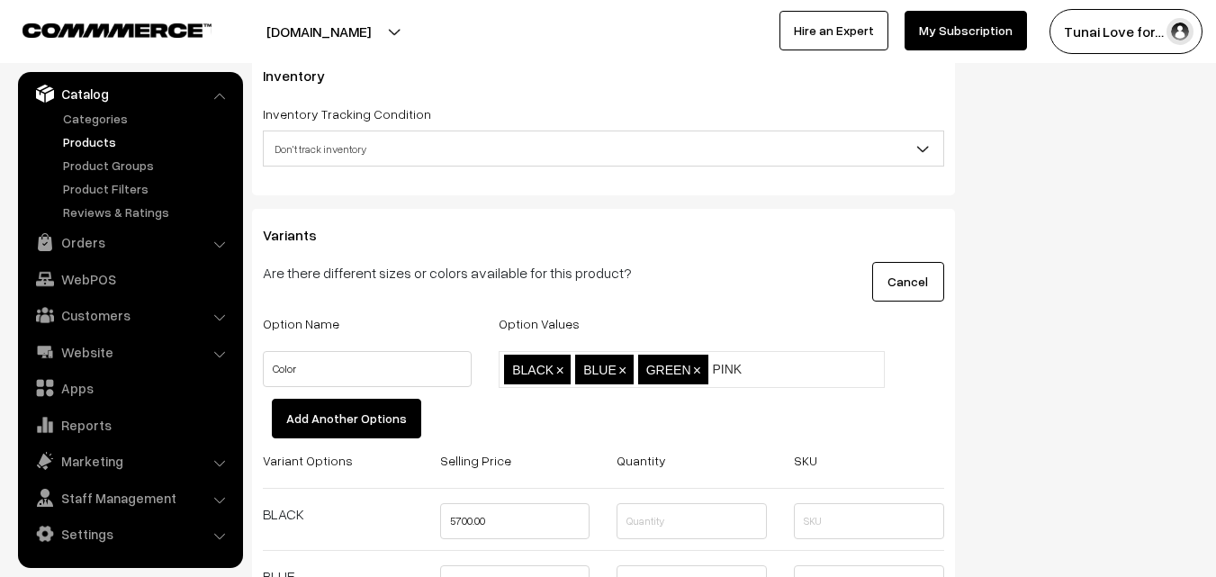
type input "PINK"
click at [666, 411] on div "Option Name Option Values Color BLACK,BLUE,GREEN,PINK BLACK × BLUE × GREEN ×" at bounding box center [604, 500] width 682 height 376
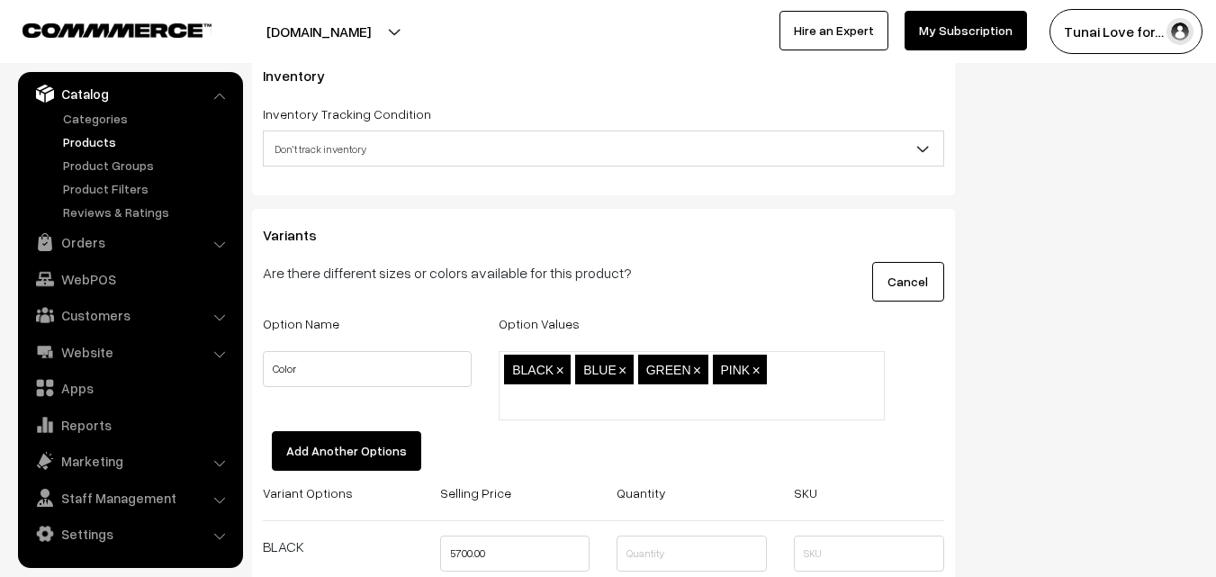
click at [797, 379] on ul "BLACK × BLUE × GREEN × PINK ×" at bounding box center [692, 385] width 386 height 68
paste input "WHITE"
type input "WHITE"
click at [923, 375] on div at bounding box center [928, 385] width 59 height 68
click at [846, 368] on ul "BLACK × BLUE × GREEN × PINK × WHITE ×" at bounding box center [692, 385] width 386 height 68
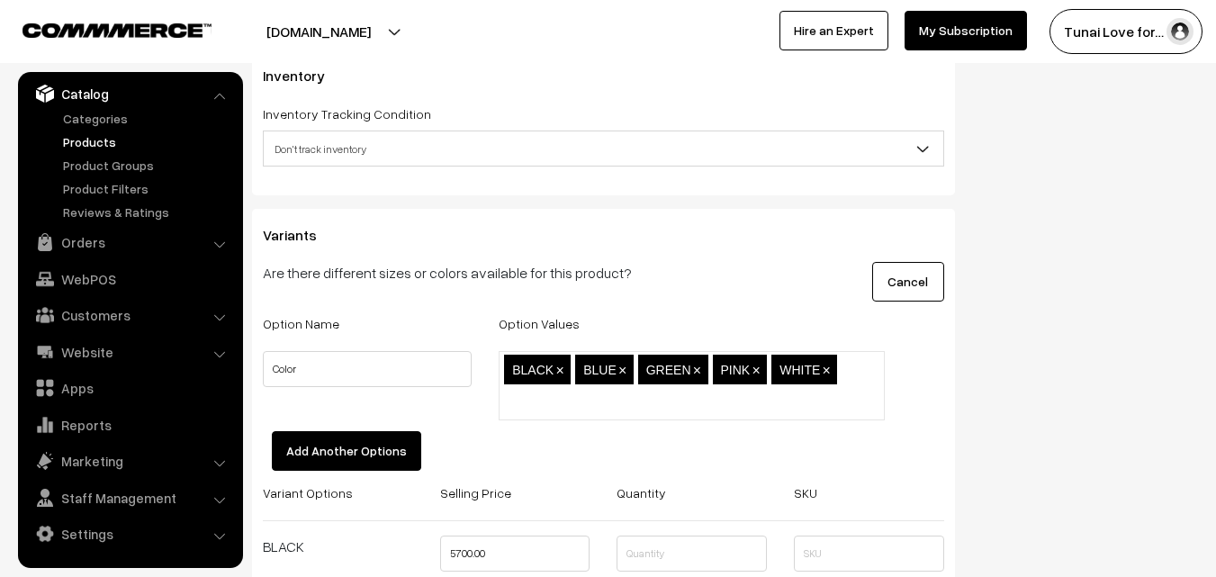
paste input "YELLOW"
type input "YELLOW"
click at [914, 388] on div at bounding box center [928, 385] width 59 height 68
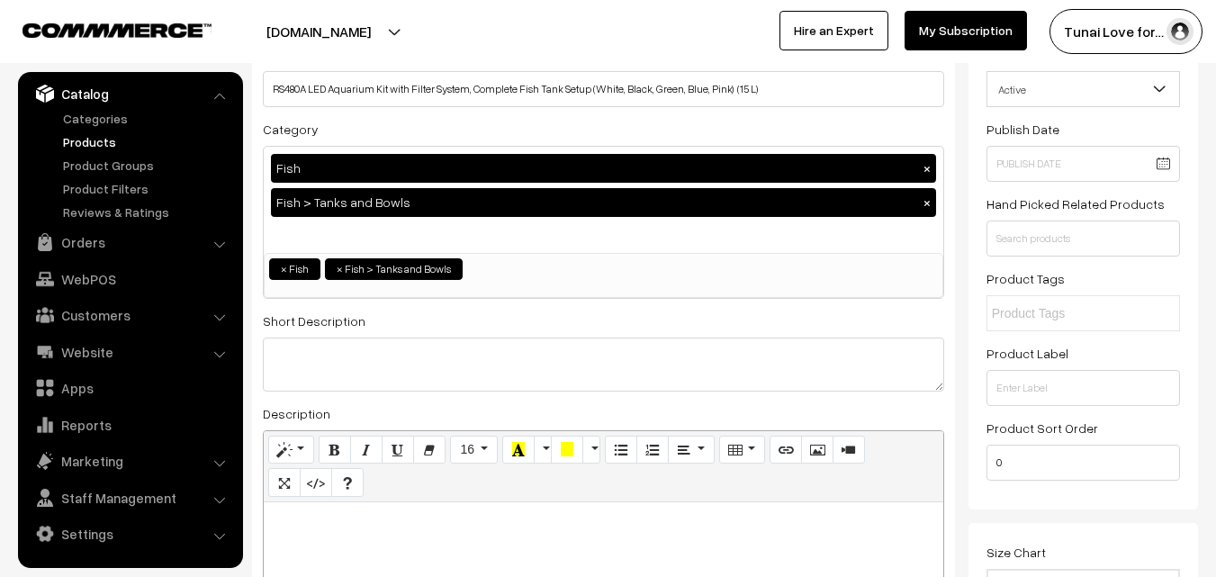
scroll to position [0, 0]
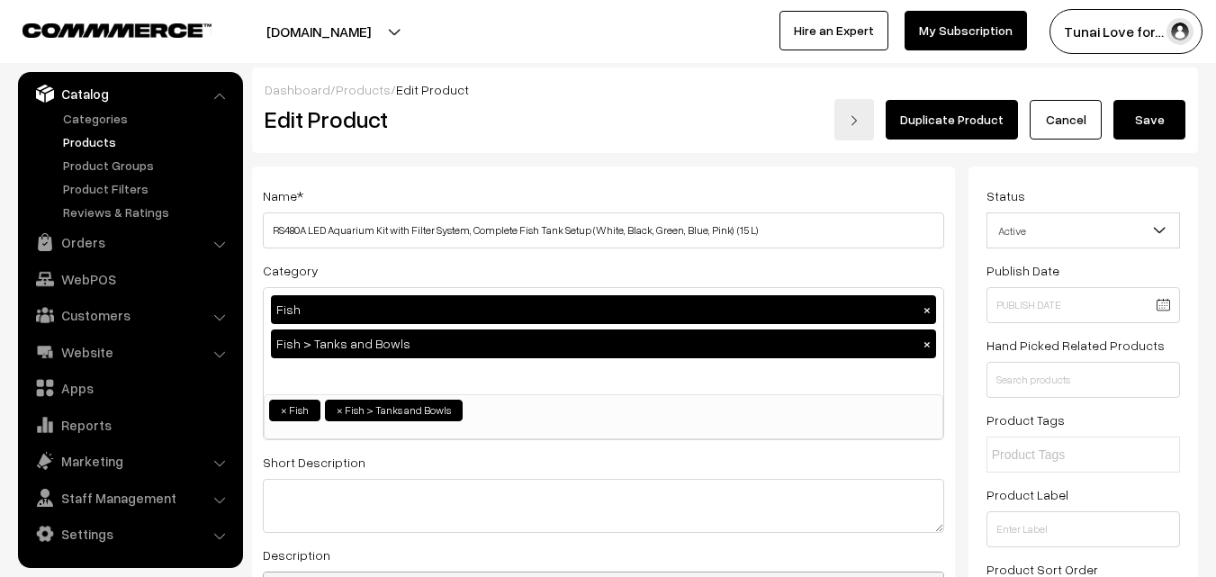
click at [1123, 131] on button "Save" at bounding box center [1150, 120] width 72 height 40
